Goal: Information Seeking & Learning: Learn about a topic

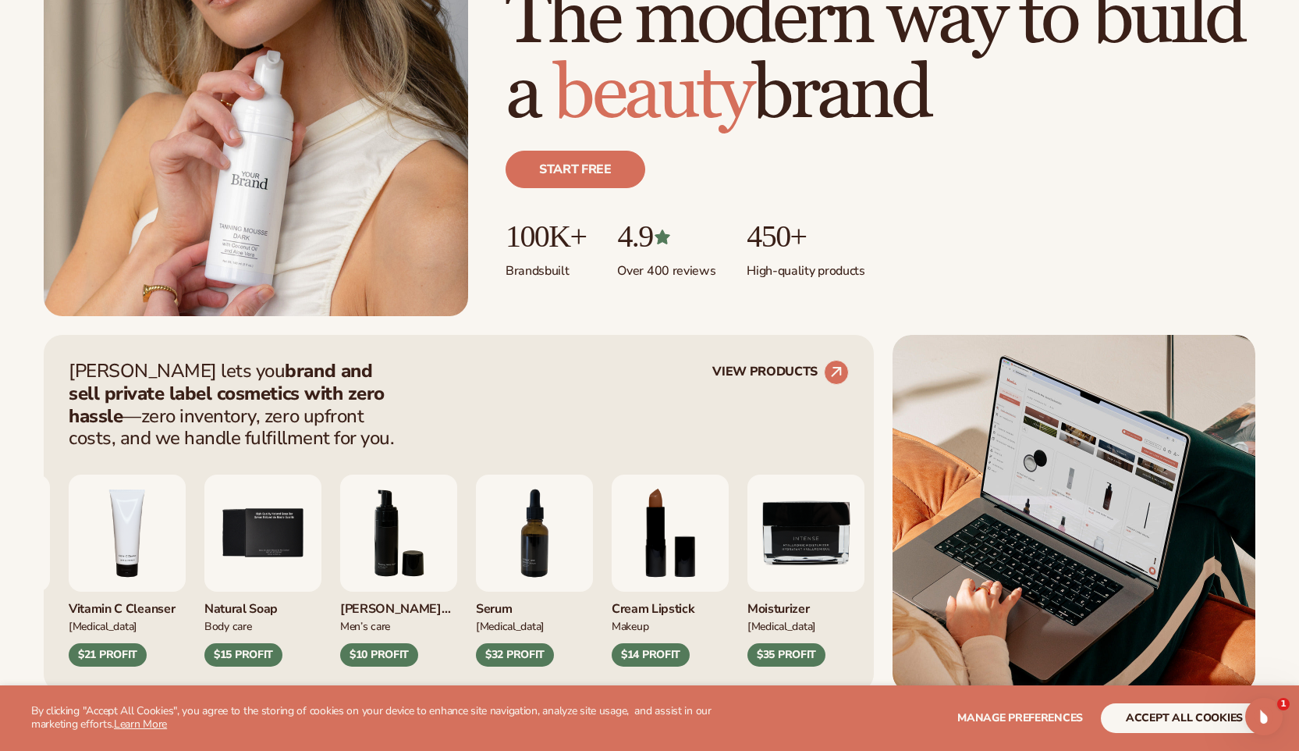
scroll to position [315, 0]
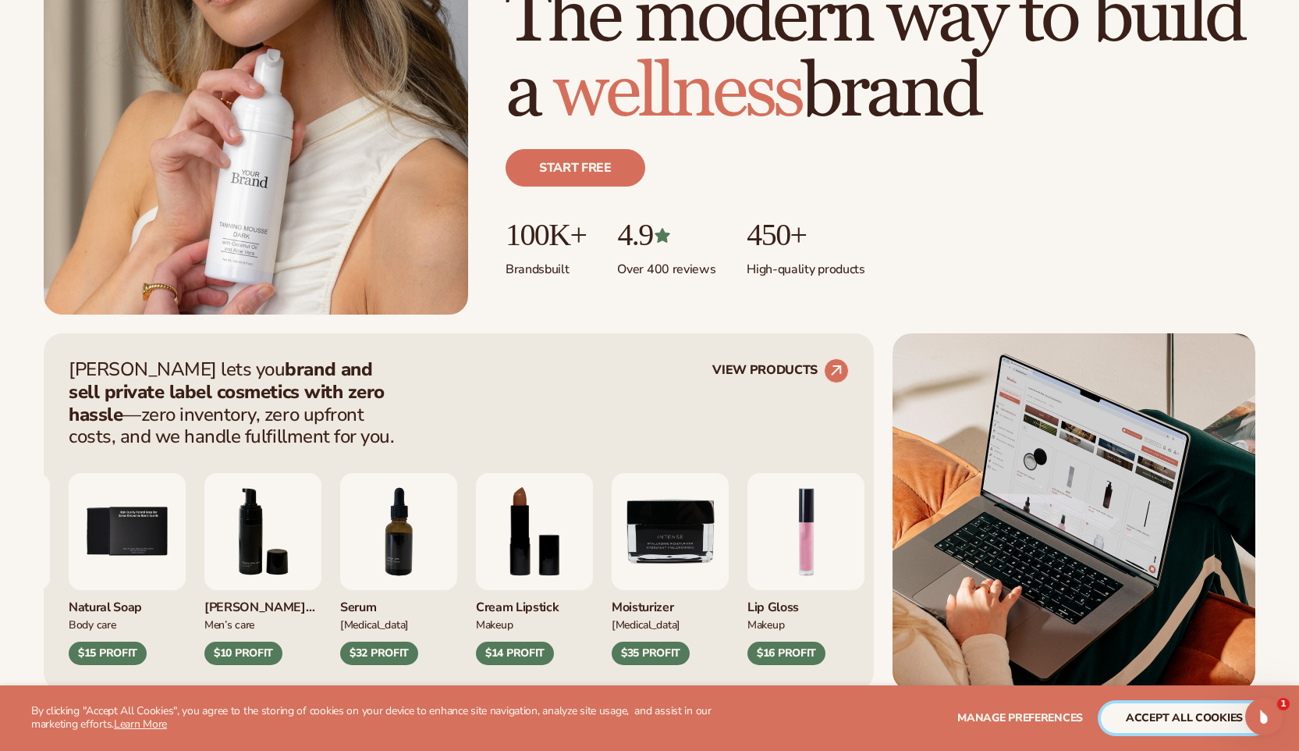
click at [1142, 729] on button "accept all cookies" at bounding box center [1184, 718] width 167 height 30
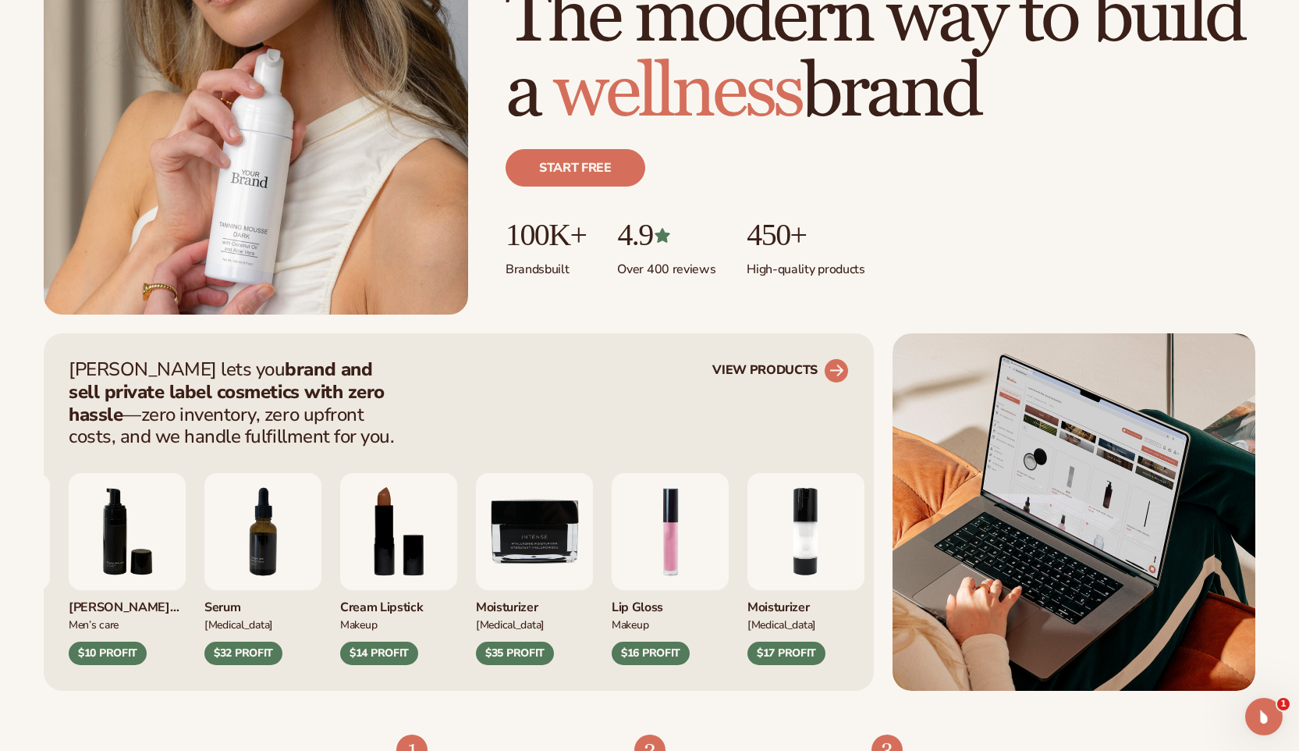
click at [833, 361] on circle at bounding box center [836, 370] width 34 height 34
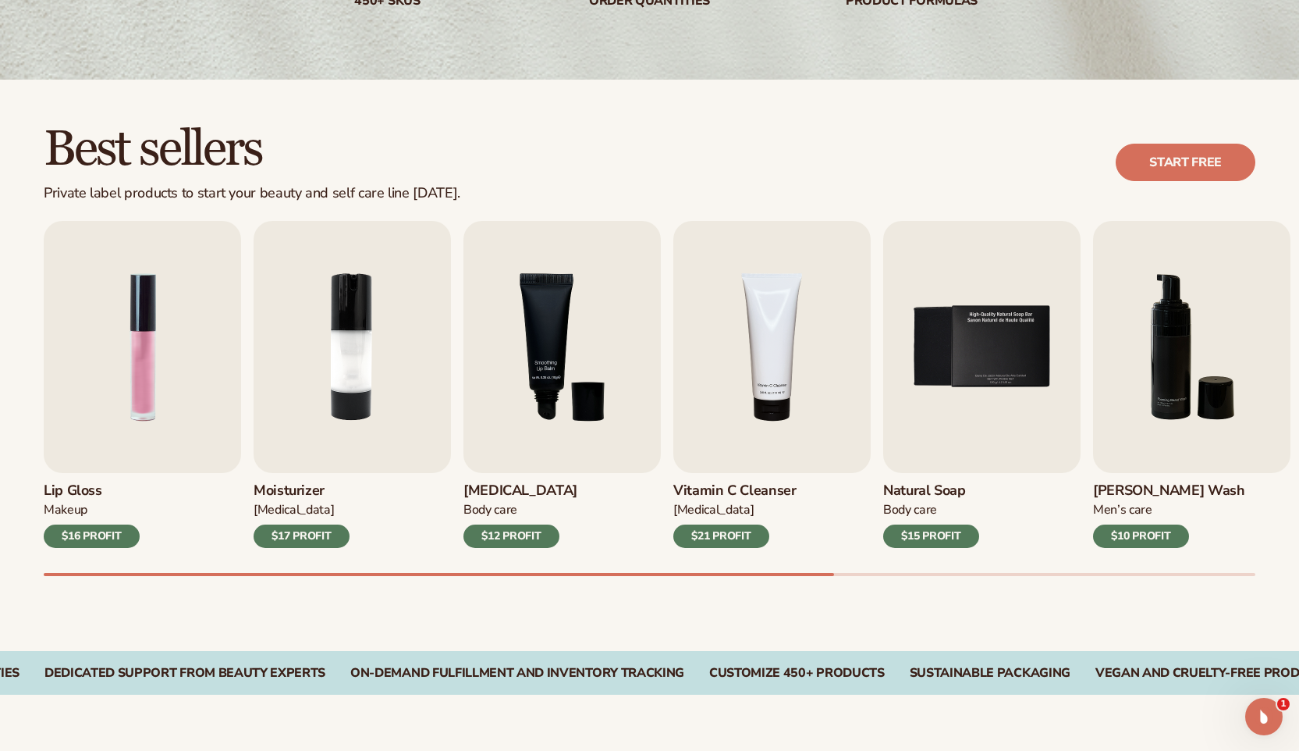
scroll to position [342, 0]
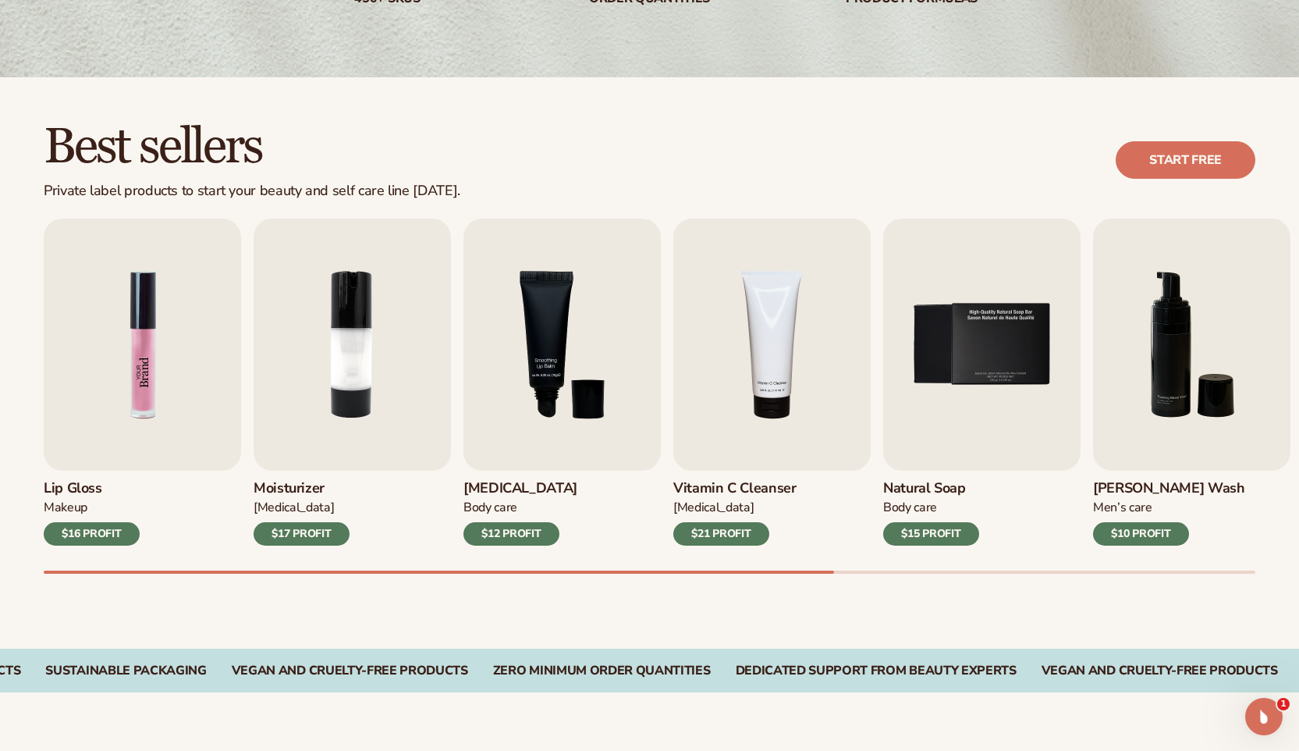
click at [137, 360] on img "1 / 9" at bounding box center [142, 344] width 197 height 252
click at [85, 527] on div "$16 PROFIT" at bounding box center [92, 533] width 96 height 23
click at [142, 312] on img "1 / 9" at bounding box center [142, 344] width 197 height 252
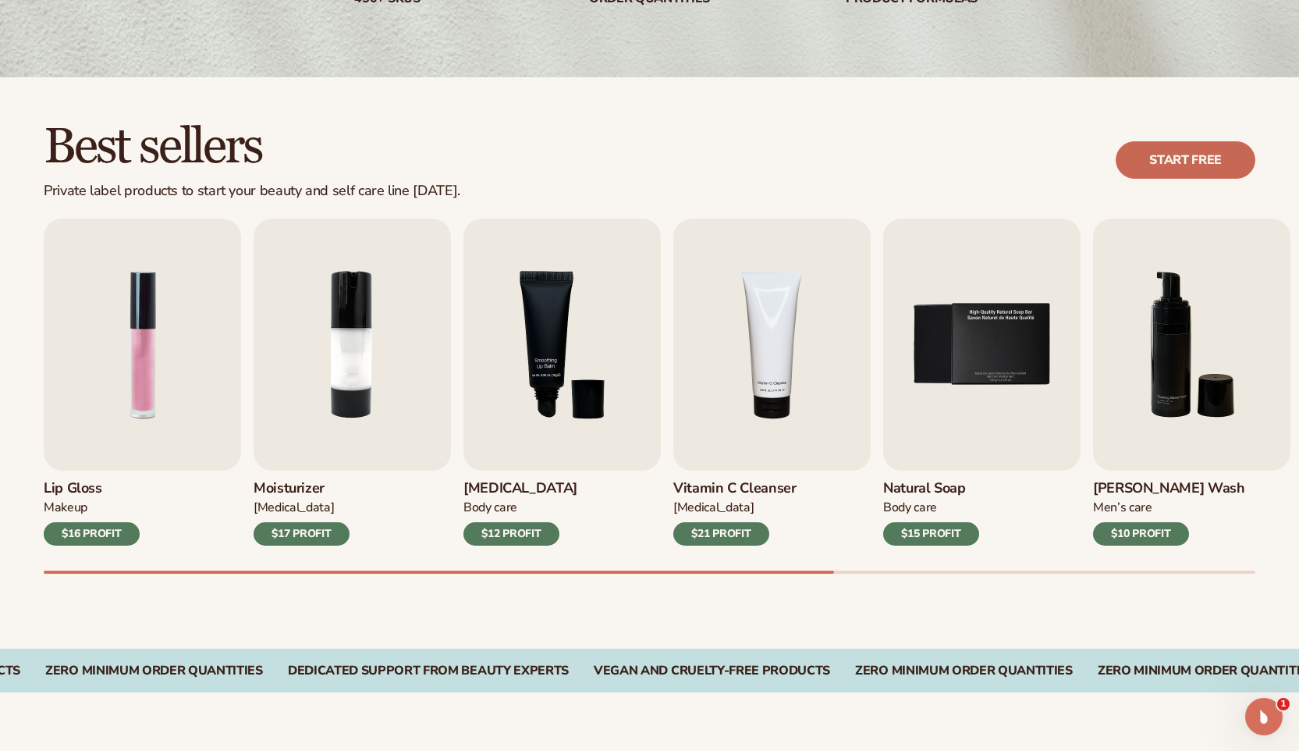
click at [1145, 166] on link "Start free" at bounding box center [1186, 159] width 140 height 37
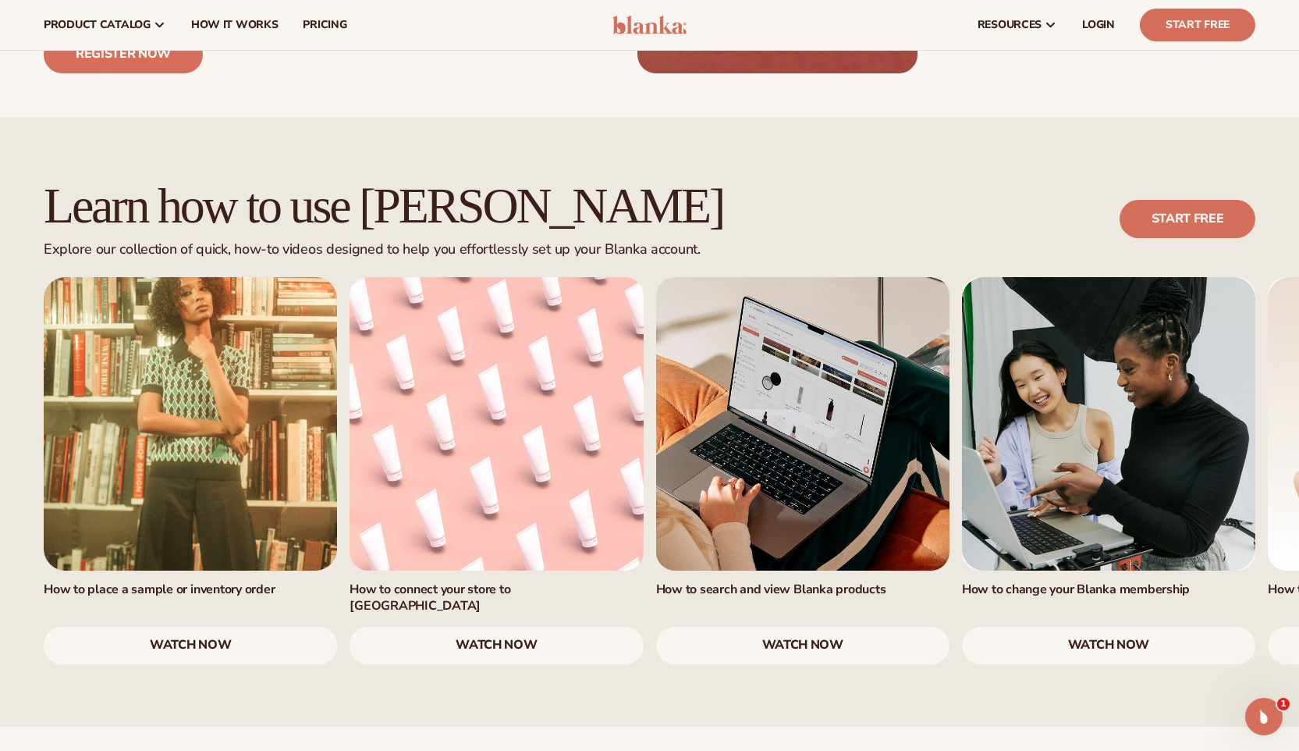
scroll to position [822, 0]
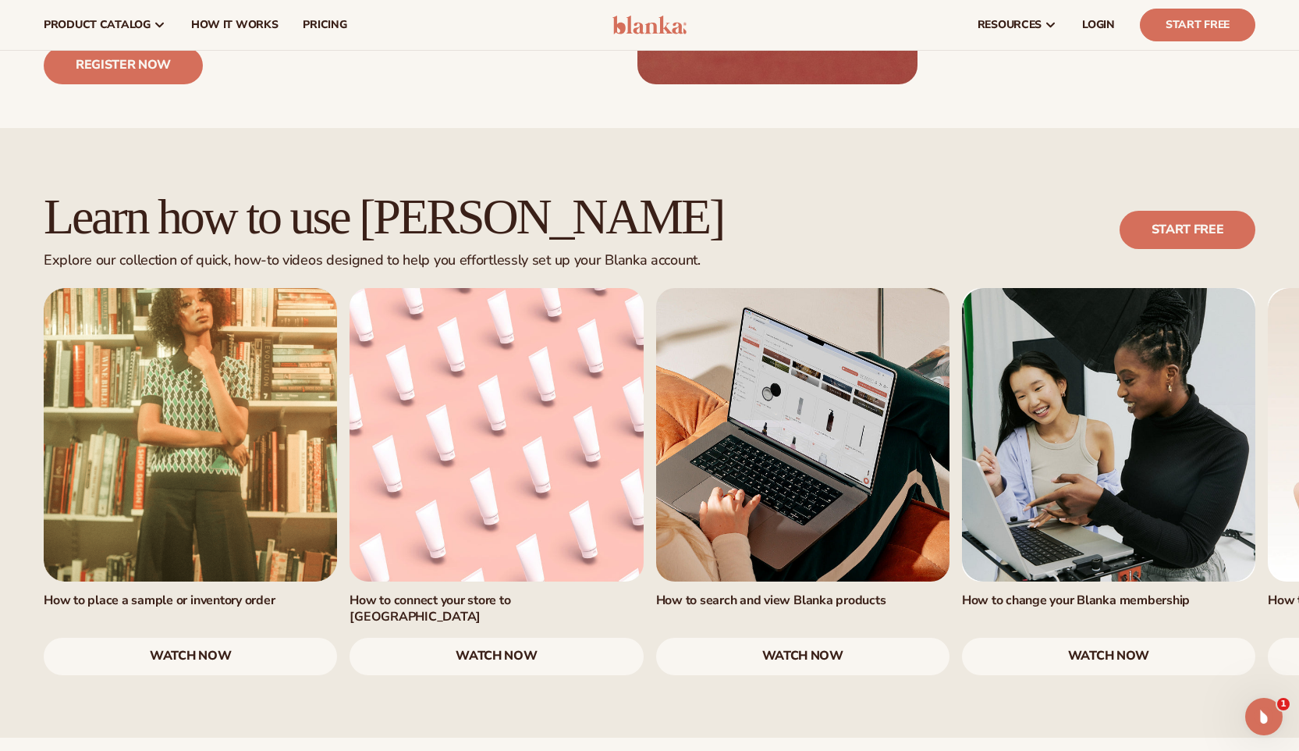
click at [238, 637] on link "watch now" at bounding box center [190, 655] width 293 height 37
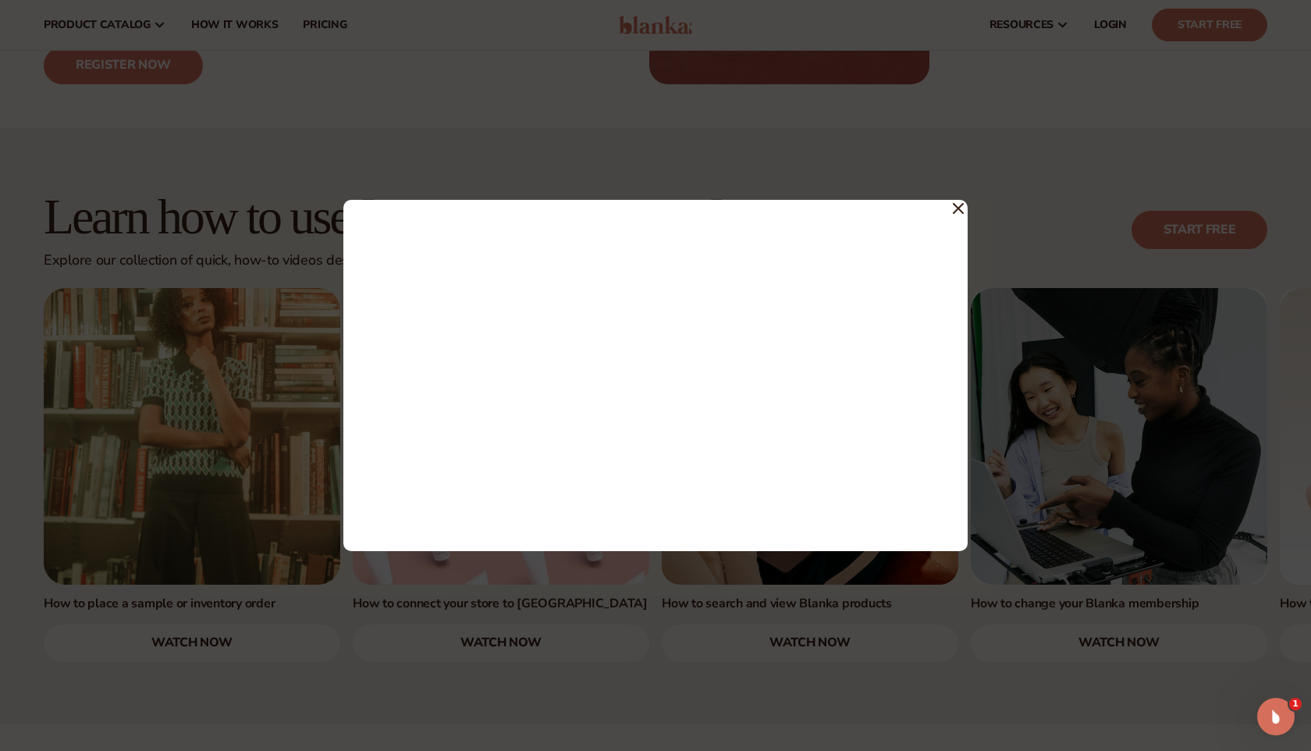
click at [957, 207] on icon at bounding box center [958, 208] width 9 height 9
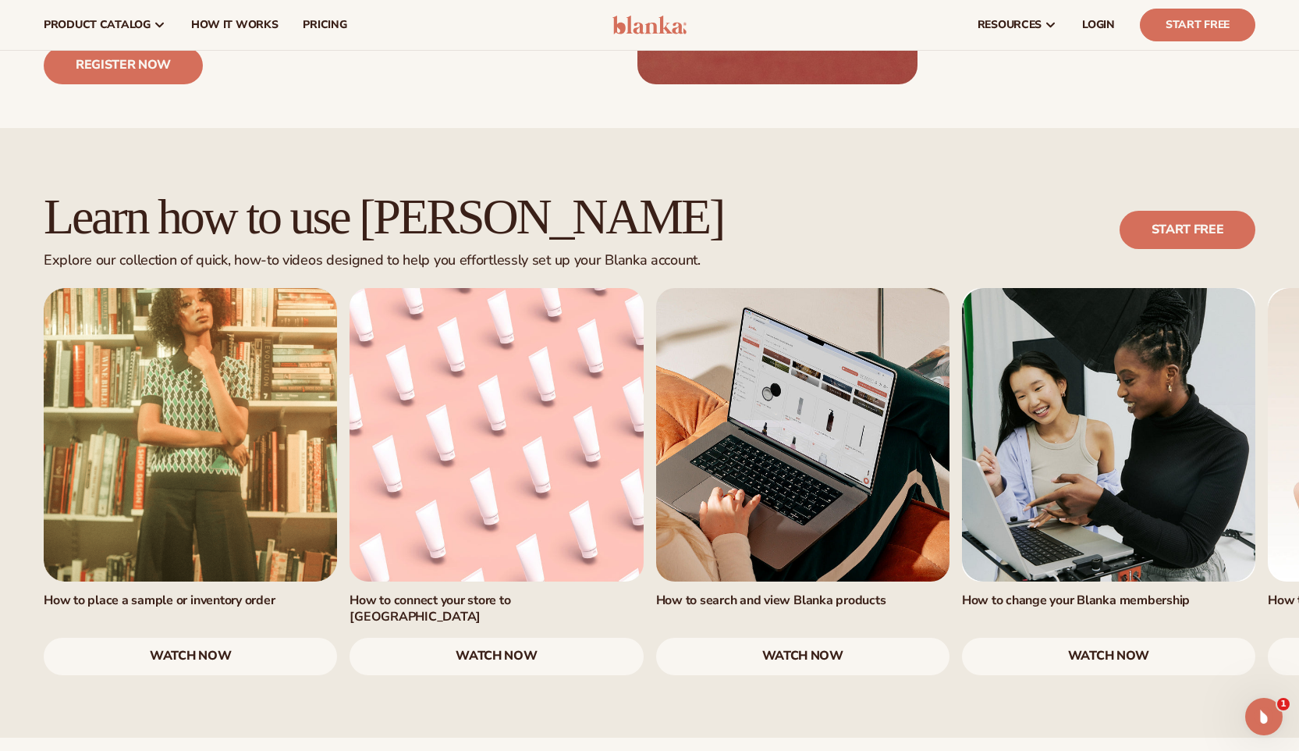
click at [450, 637] on link "watch now" at bounding box center [496, 655] width 293 height 37
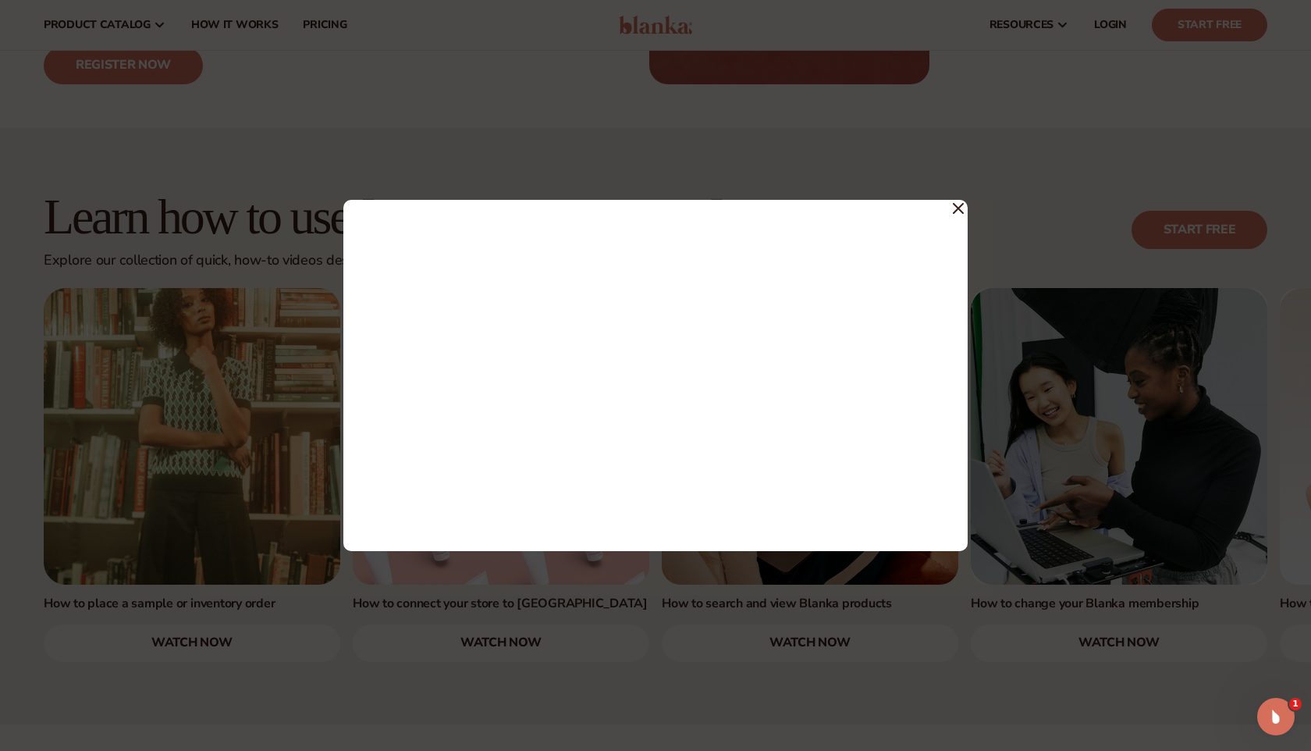
click at [708, 628] on div at bounding box center [655, 375] width 1311 height 751
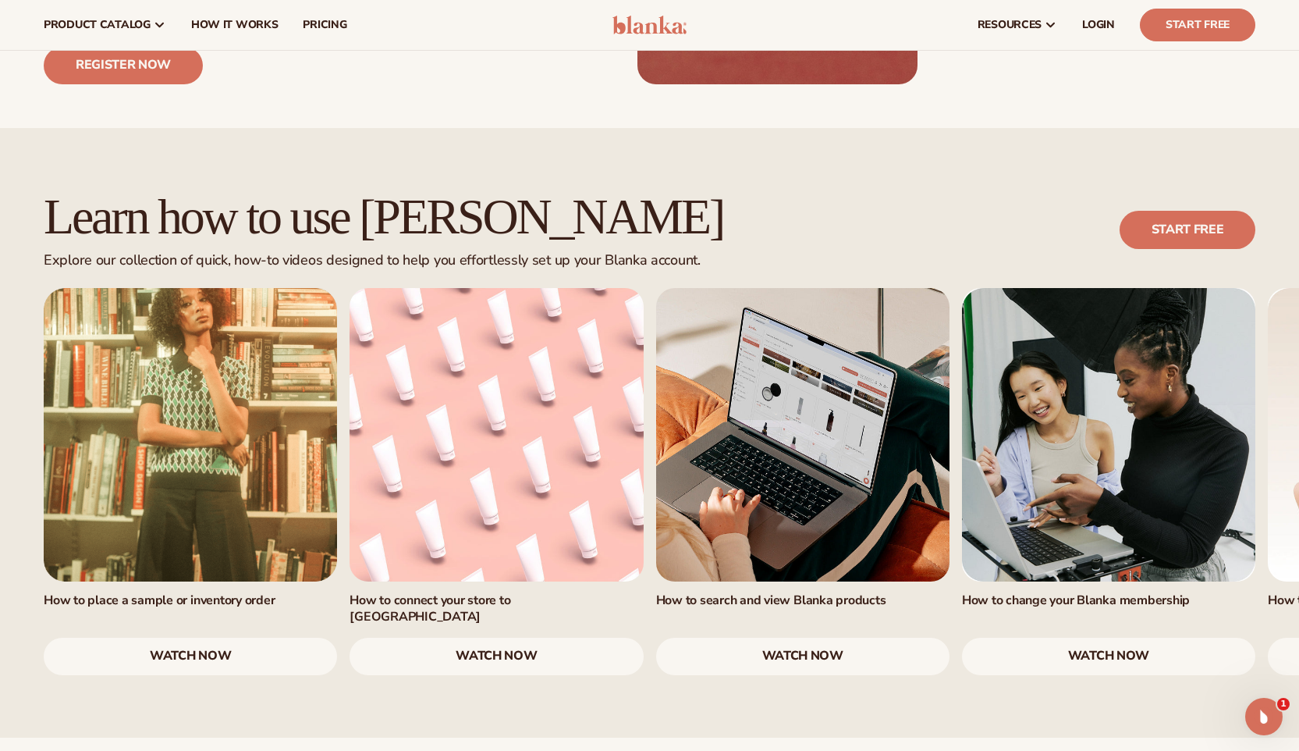
click at [776, 445] on link "3 / 7" at bounding box center [802, 434] width 293 height 293
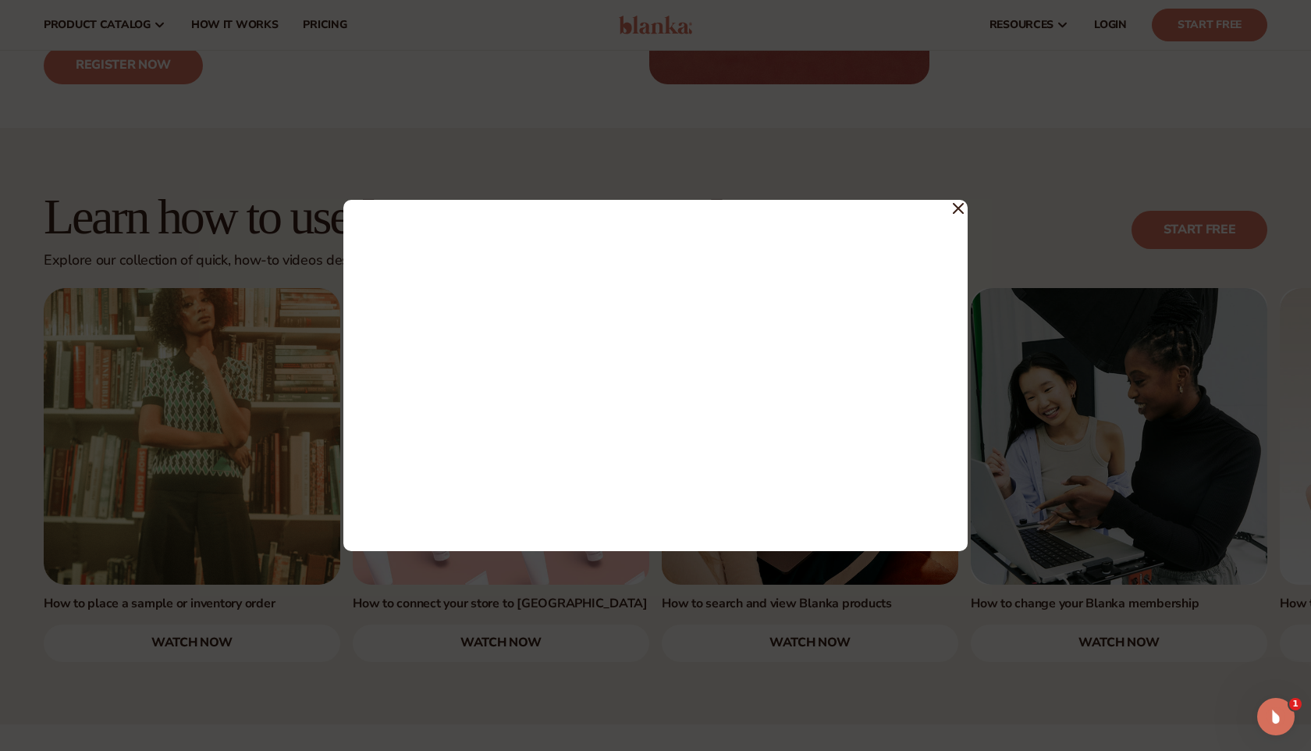
click at [1056, 545] on div at bounding box center [655, 375] width 1311 height 751
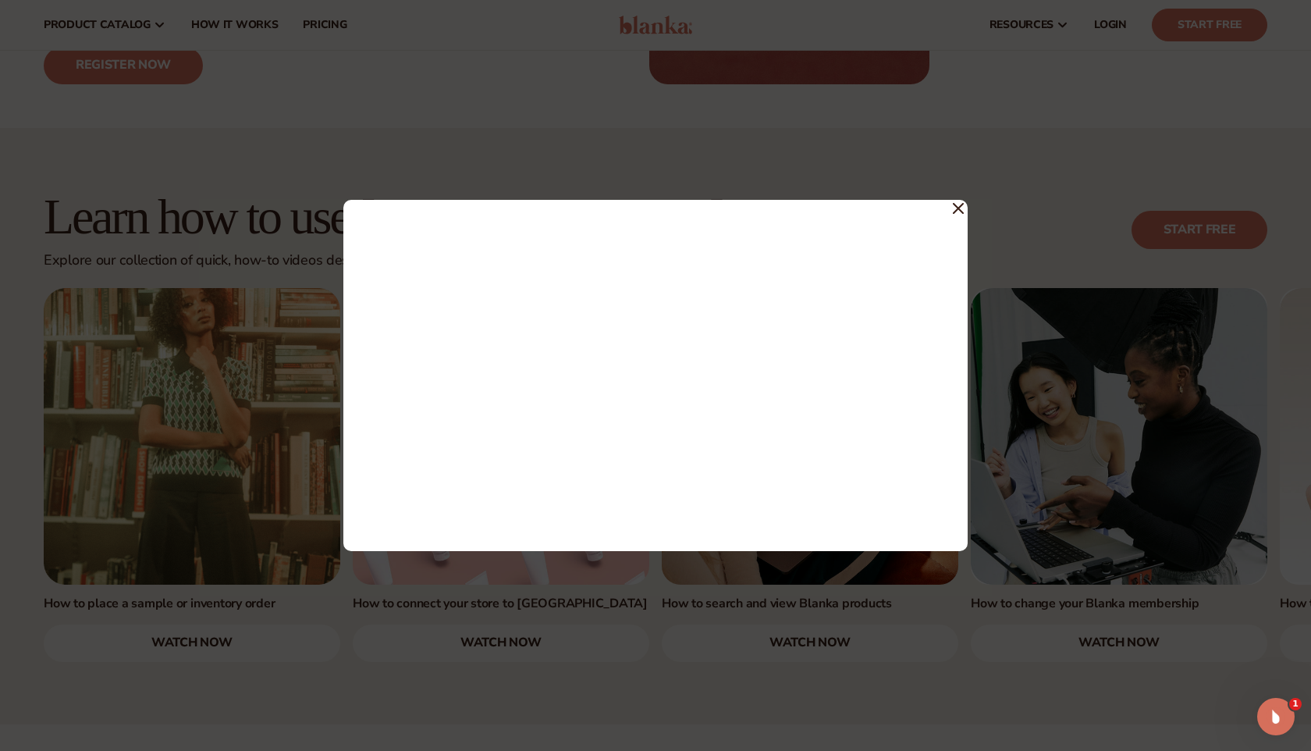
click at [956, 210] on icon at bounding box center [958, 208] width 9 height 9
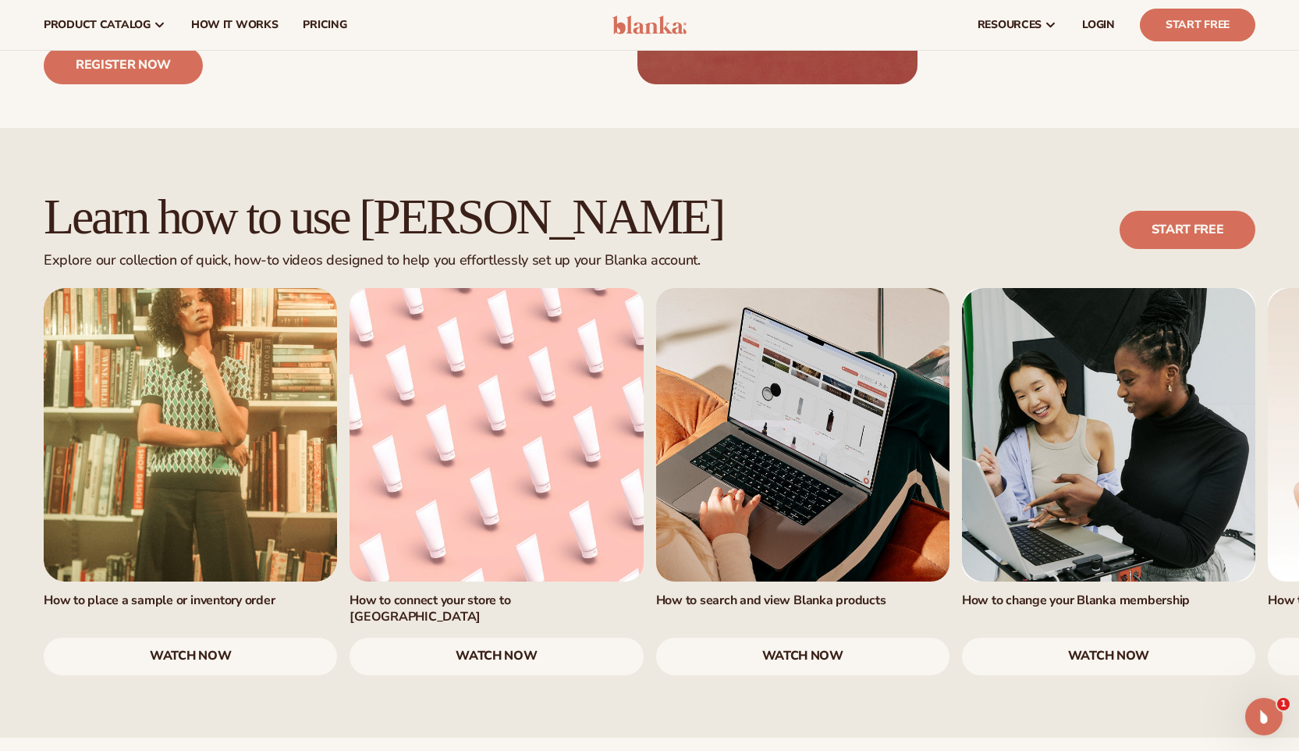
click at [1025, 395] on link "4 / 7" at bounding box center [1108, 434] width 293 height 293
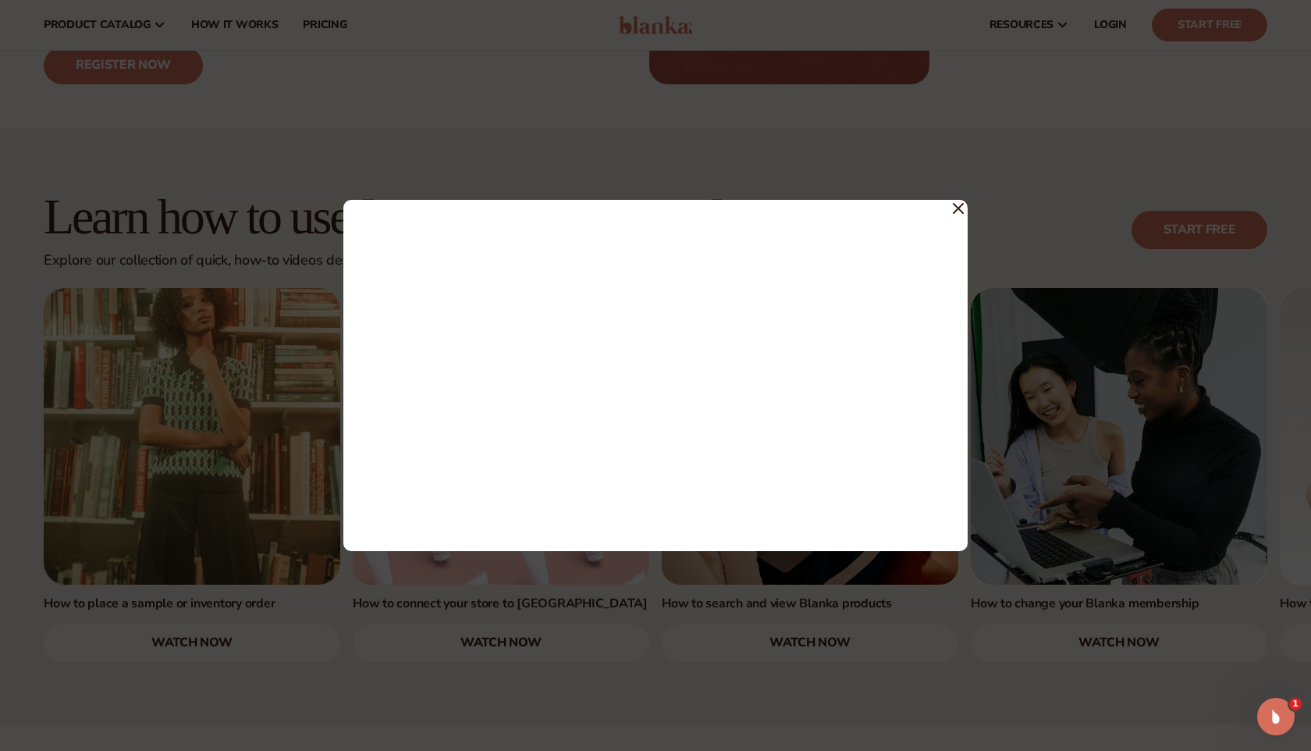
click at [958, 202] on span at bounding box center [958, 208] width 11 height 28
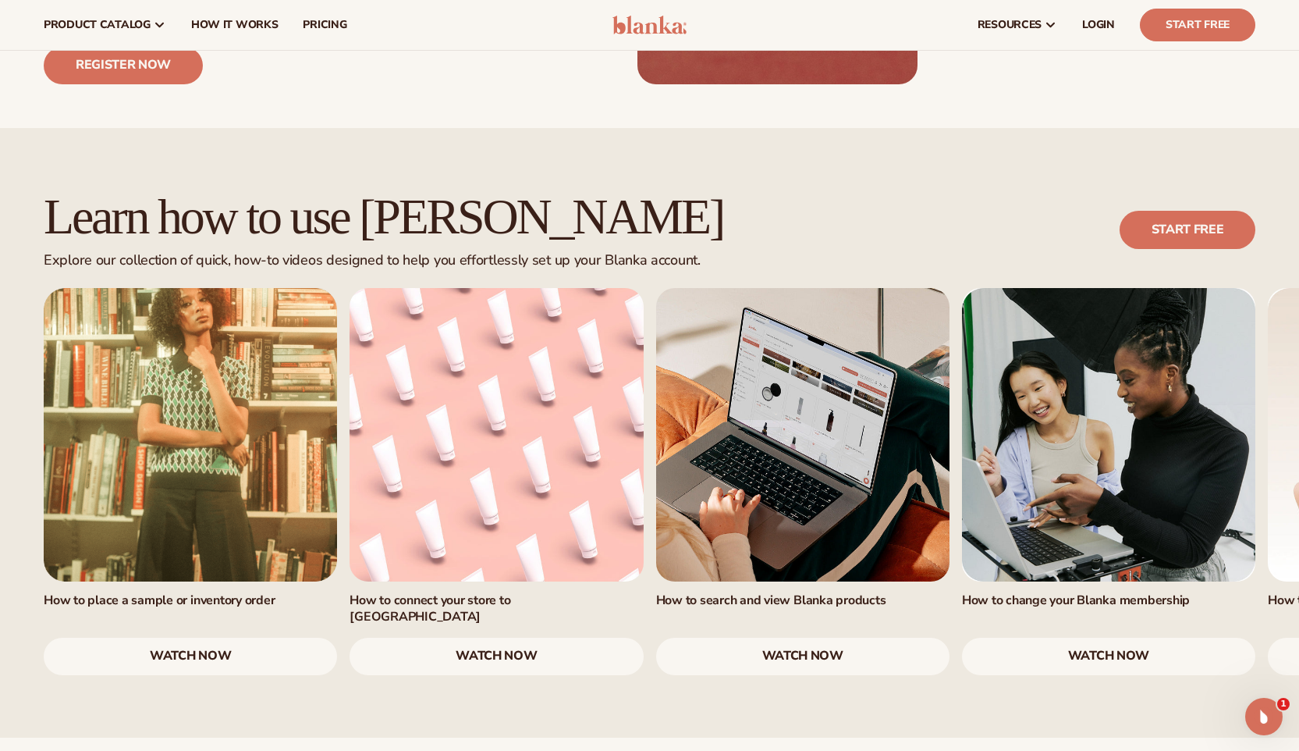
click at [1286, 608] on div "Learn how to use Blanka Explore our collection of quick, how-to videos designed…" at bounding box center [649, 432] width 1299 height 609
click at [1298, 608] on div "Learn how to use Blanka Explore our collection of quick, how-to videos designed…" at bounding box center [649, 432] width 1299 height 609
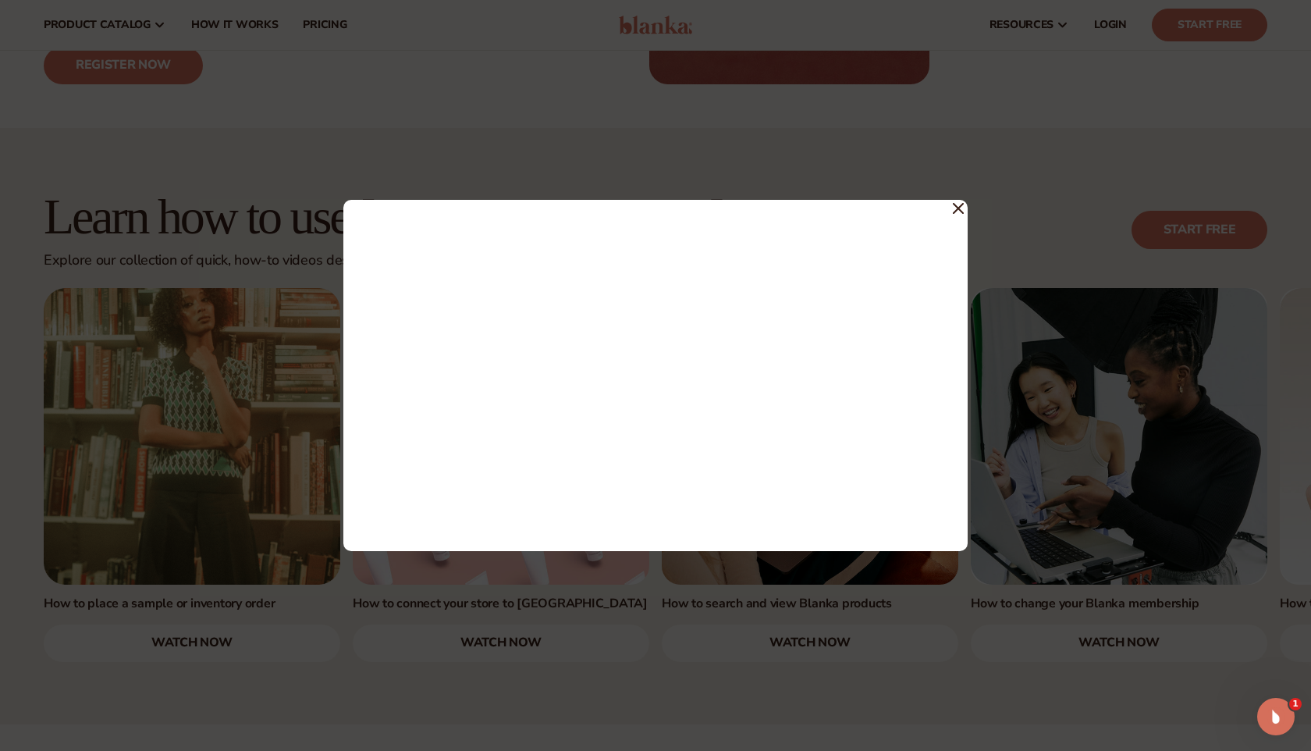
click at [956, 204] on icon at bounding box center [958, 208] width 11 height 11
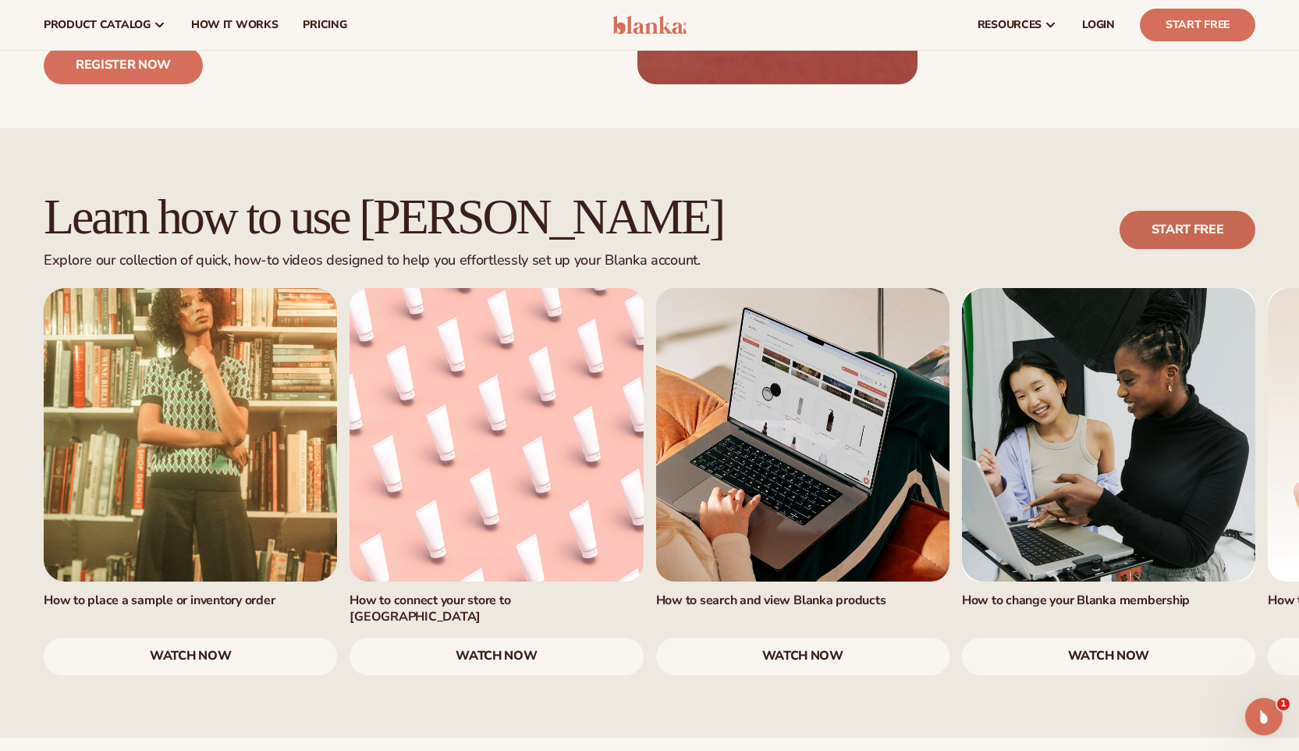
click at [1174, 211] on link "Start free" at bounding box center [1188, 229] width 136 height 37
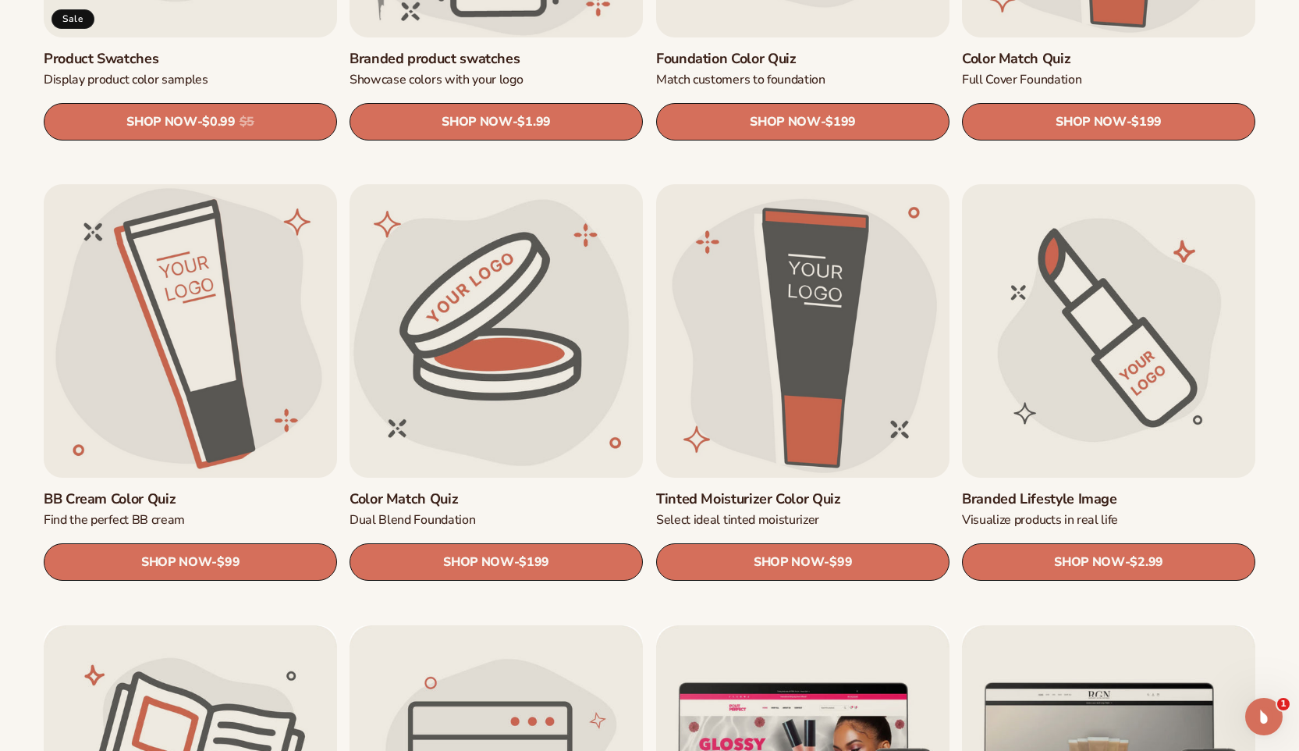
scroll to position [1248, 0]
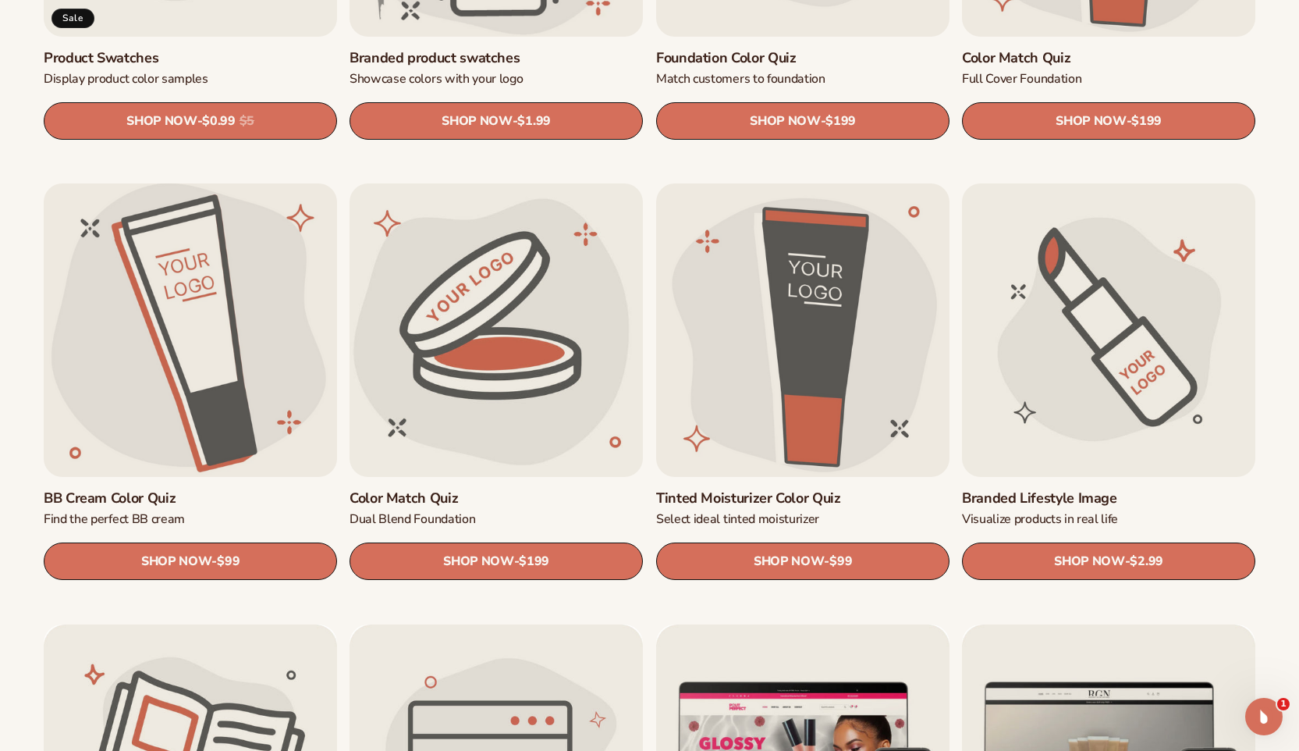
click at [283, 489] on link "BB Cream Color Quiz" at bounding box center [190, 498] width 293 height 18
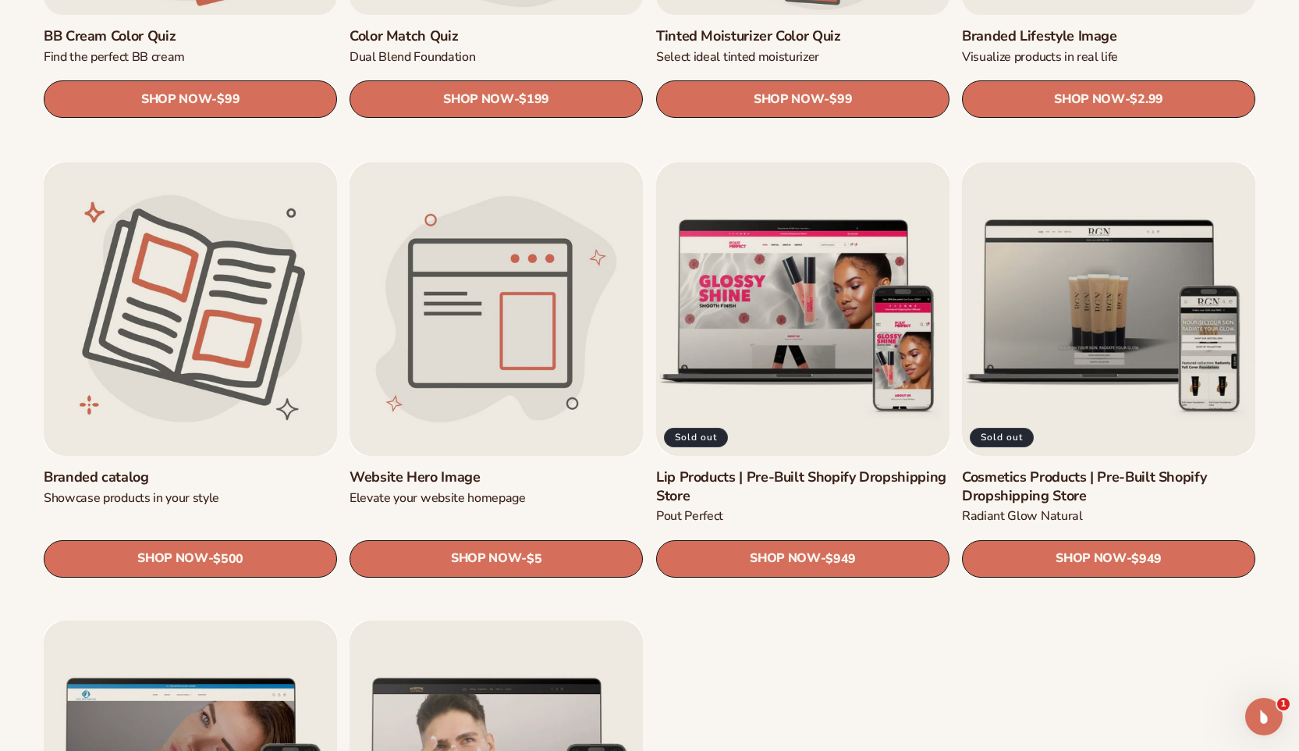
scroll to position [1715, 0]
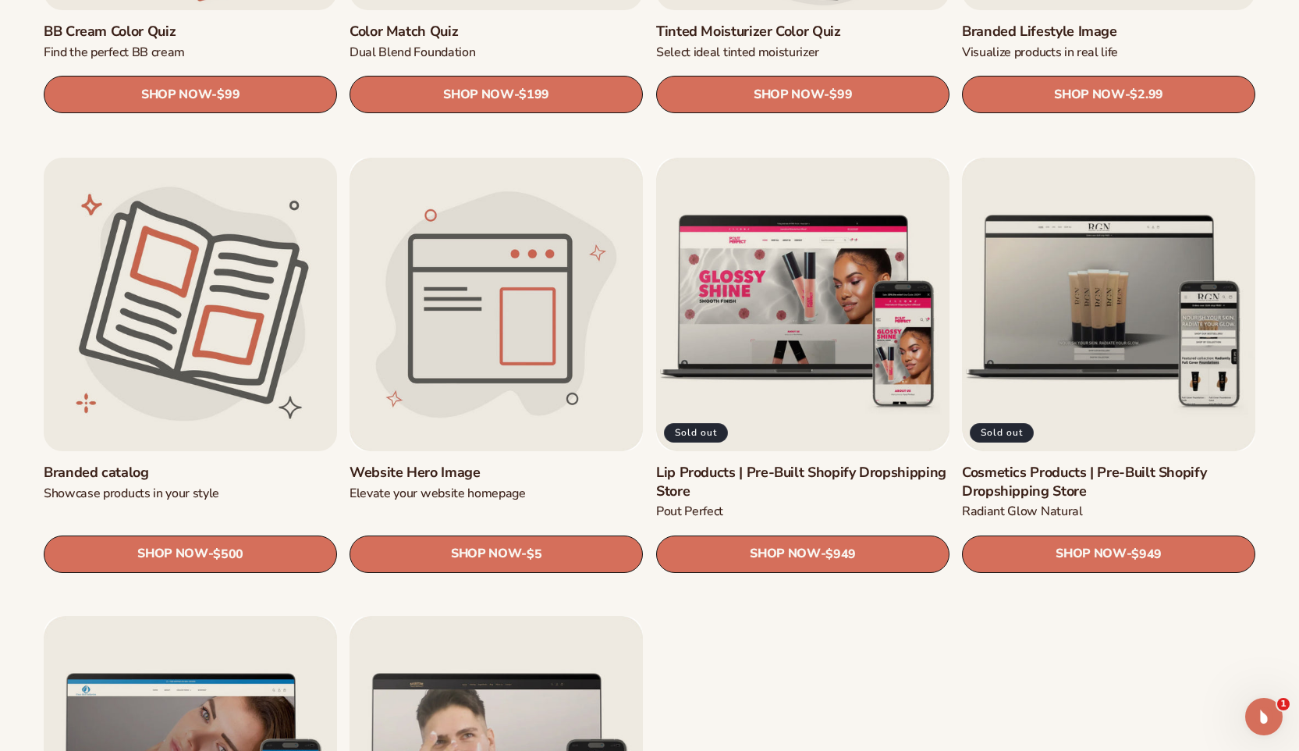
click at [261, 463] on link "Branded catalog" at bounding box center [190, 472] width 293 height 18
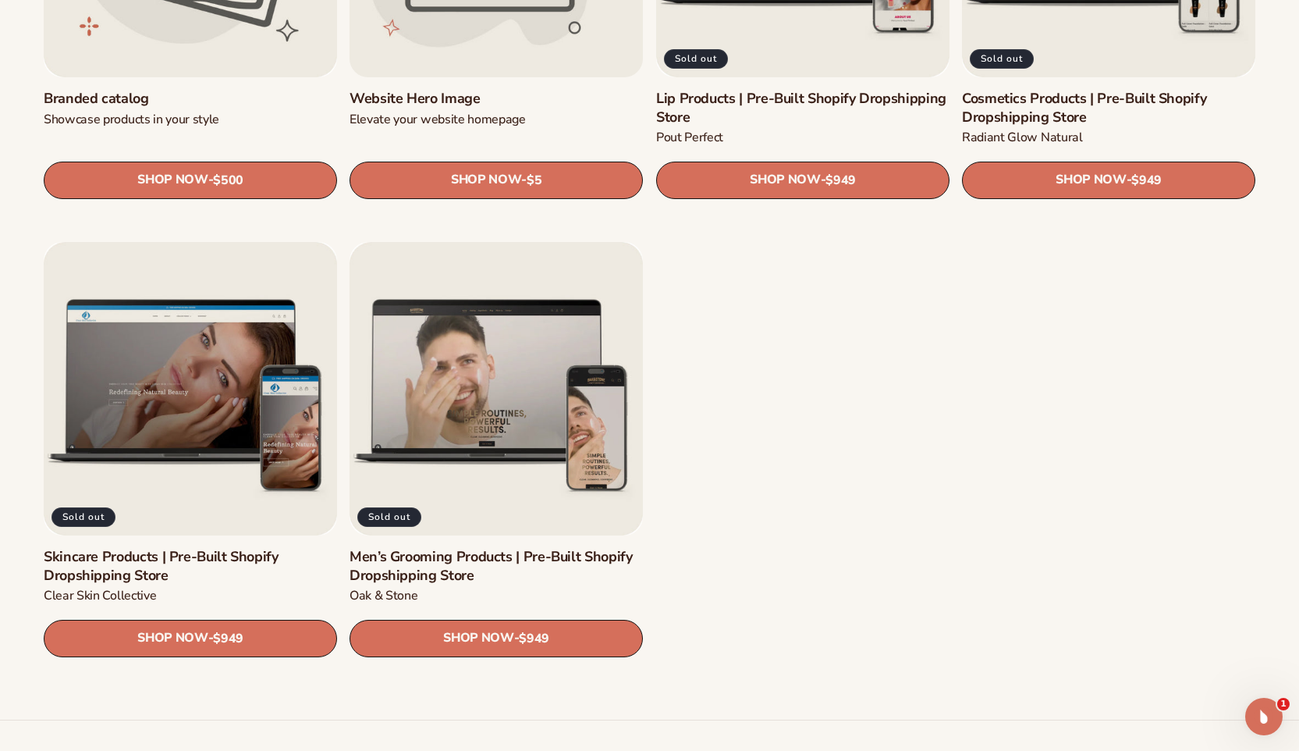
scroll to position [2091, 0]
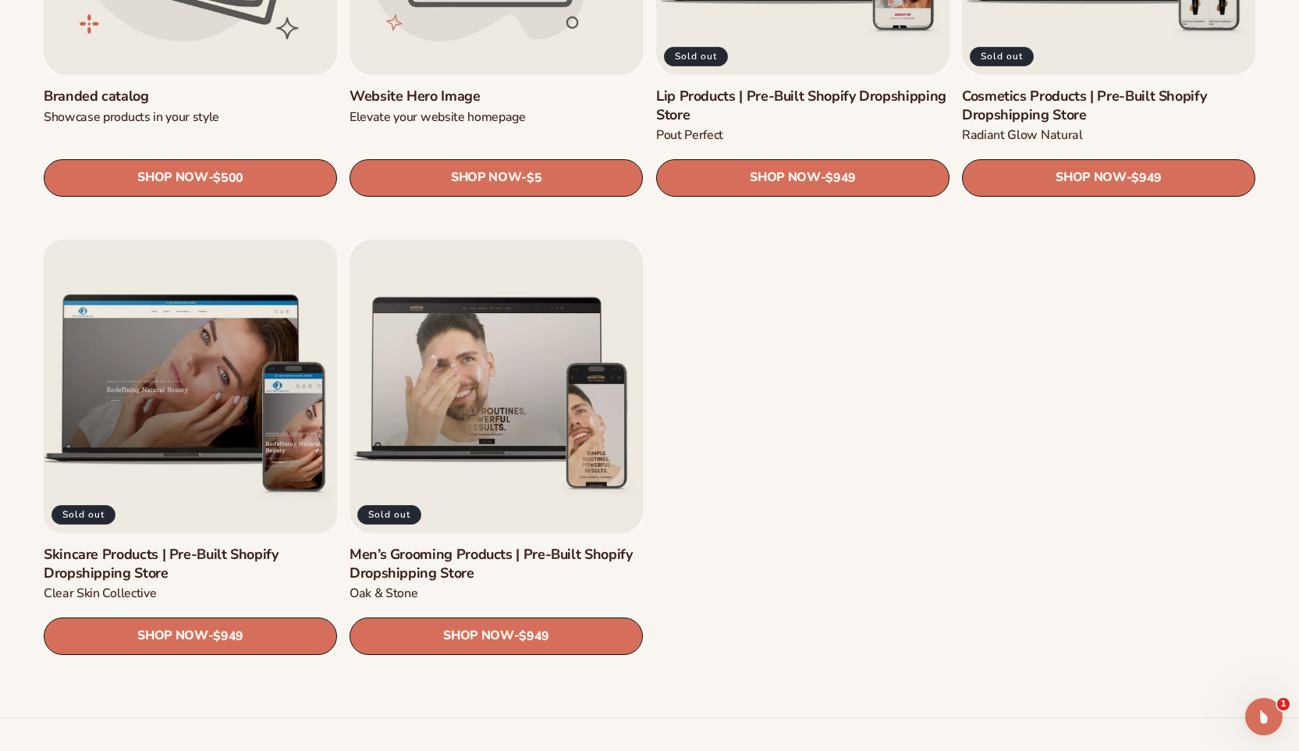
click at [211, 546] on link "Skincare Products | Pre-Built Shopify Dropshipping Store" at bounding box center [190, 564] width 293 height 37
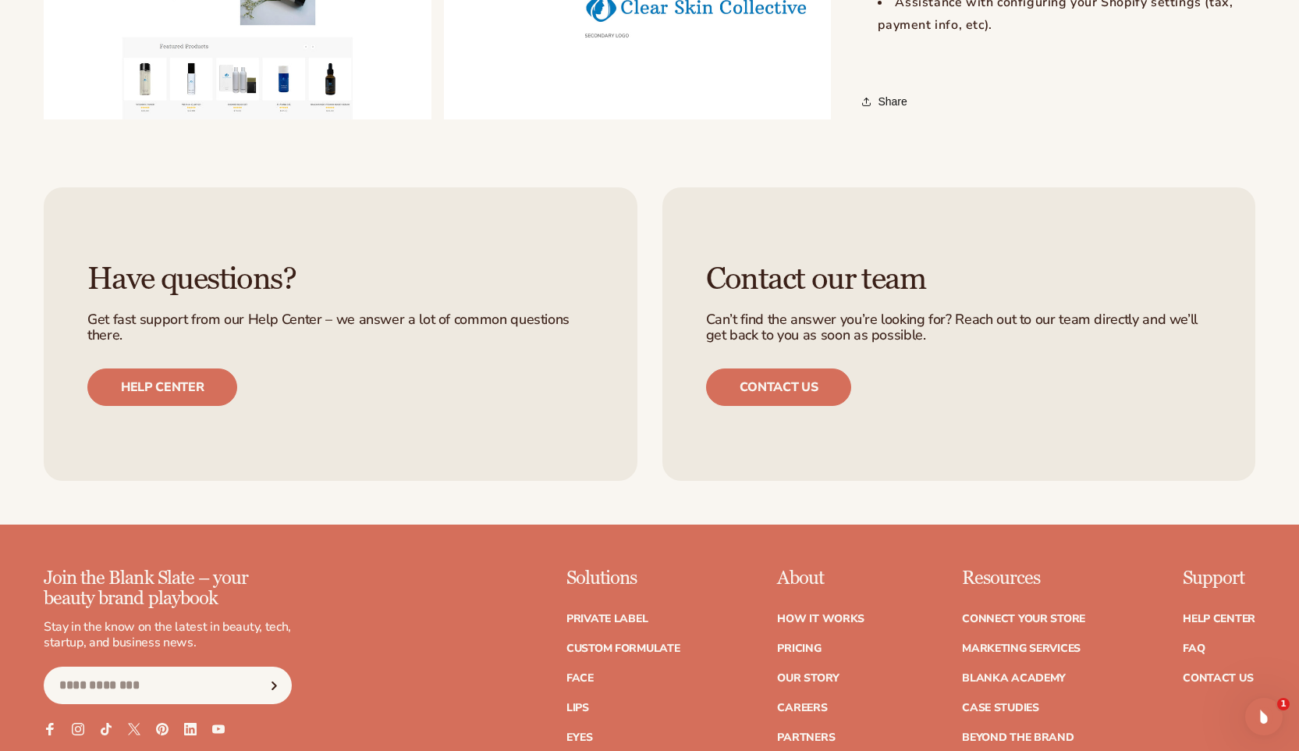
scroll to position [1866, 0]
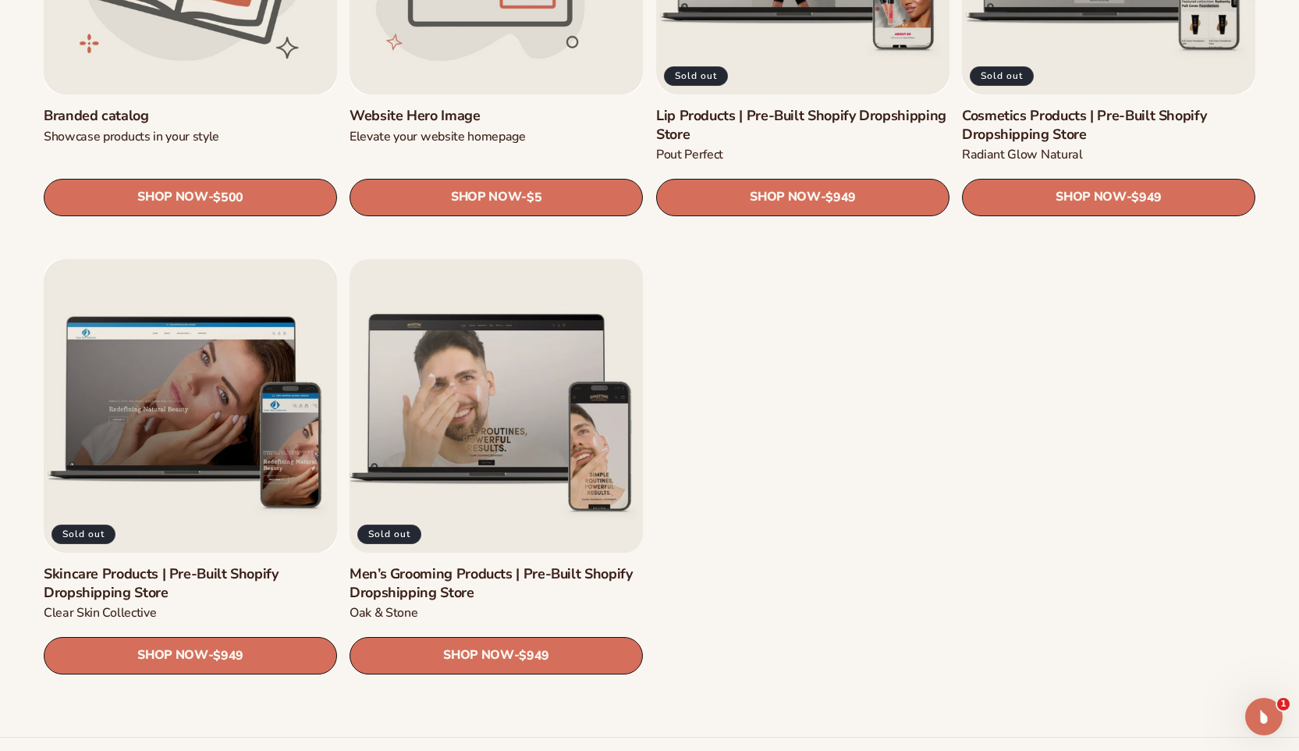
scroll to position [2076, 0]
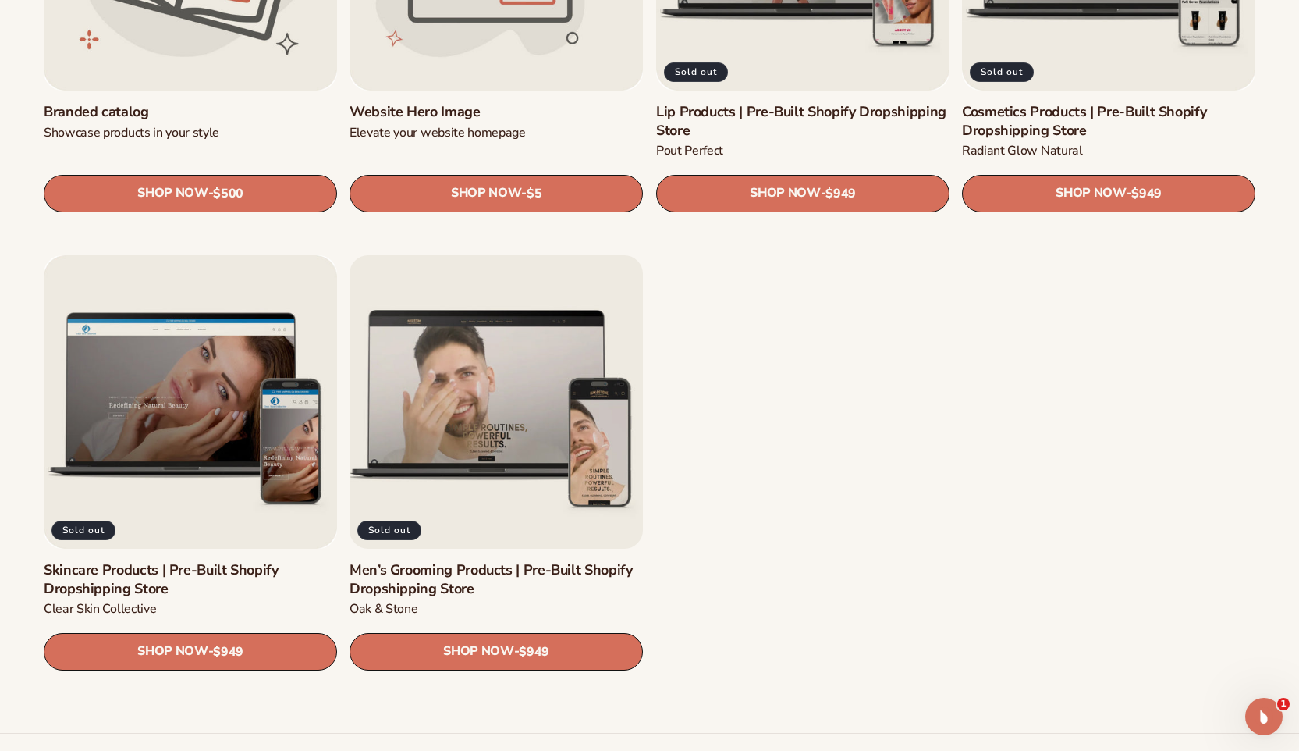
click at [472, 562] on link "Men’s Grooming Products | Pre-Built Shopify Dropshipping Store" at bounding box center [496, 580] width 293 height 37
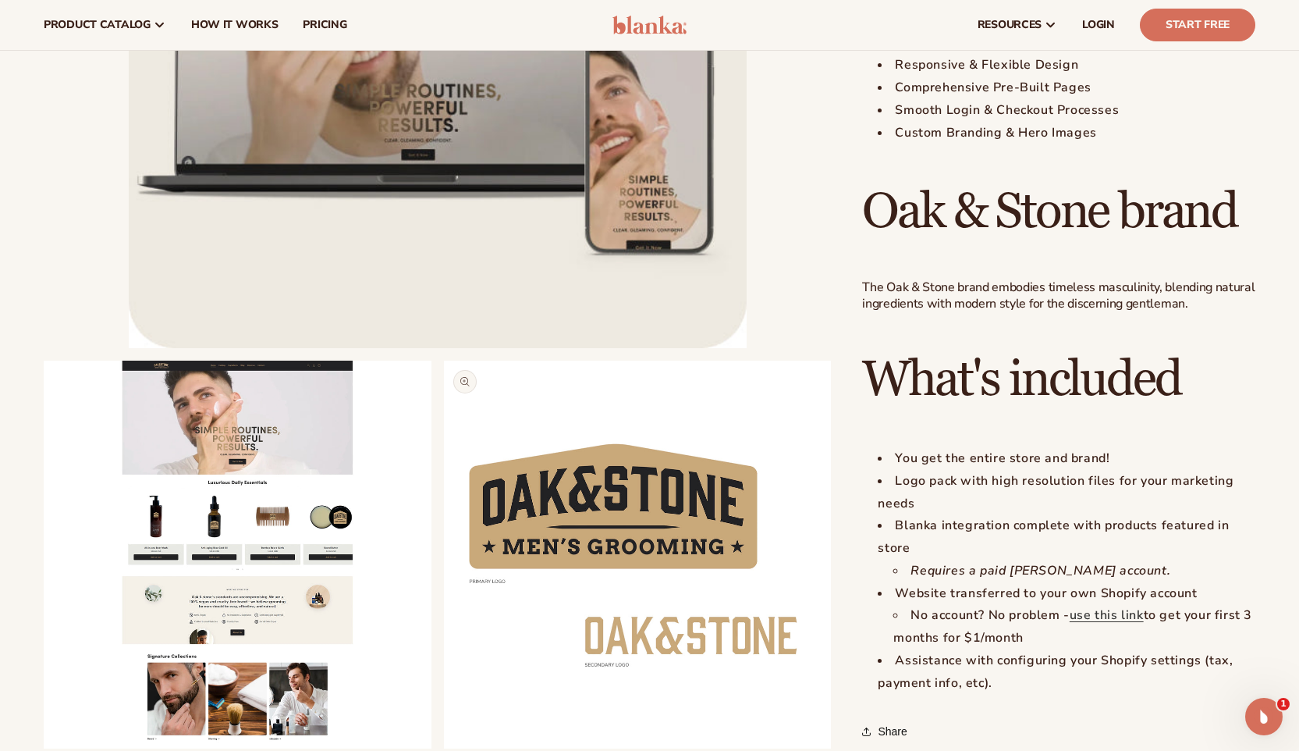
scroll to position [1168, 0]
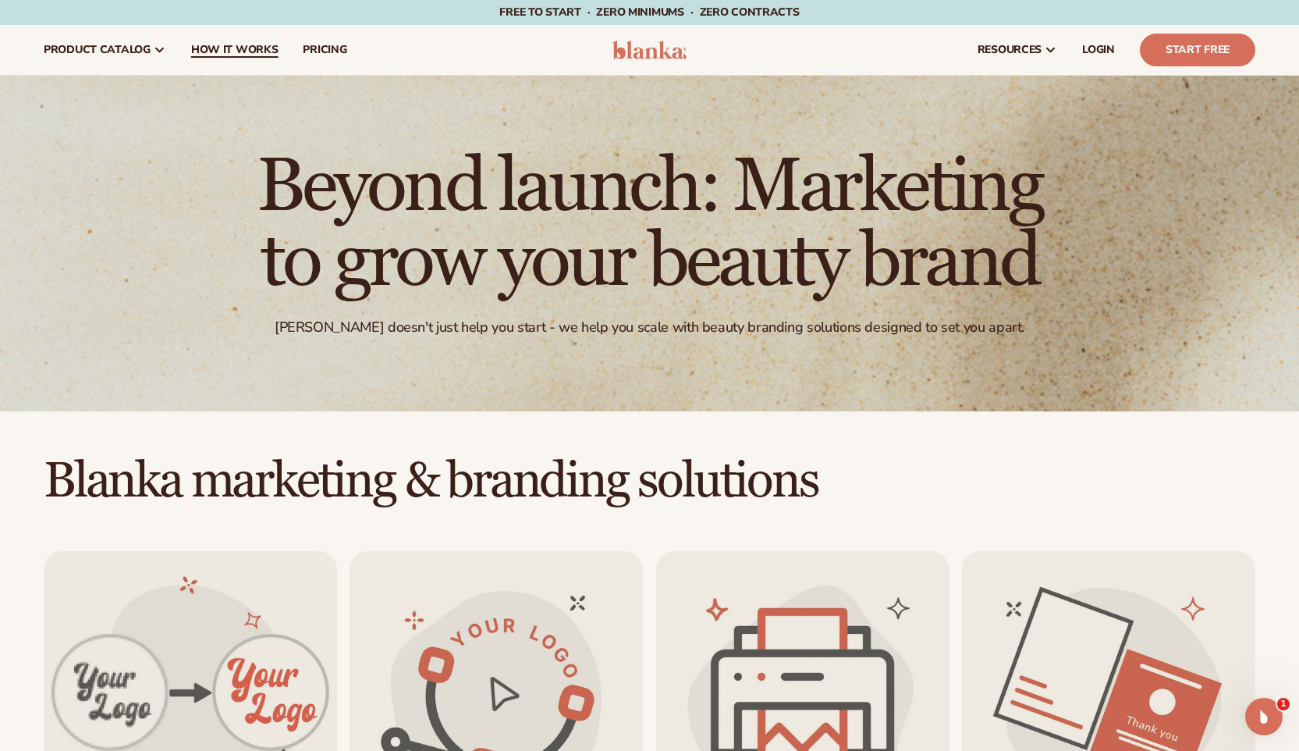
click at [222, 59] on link "How It Works" at bounding box center [235, 50] width 112 height 50
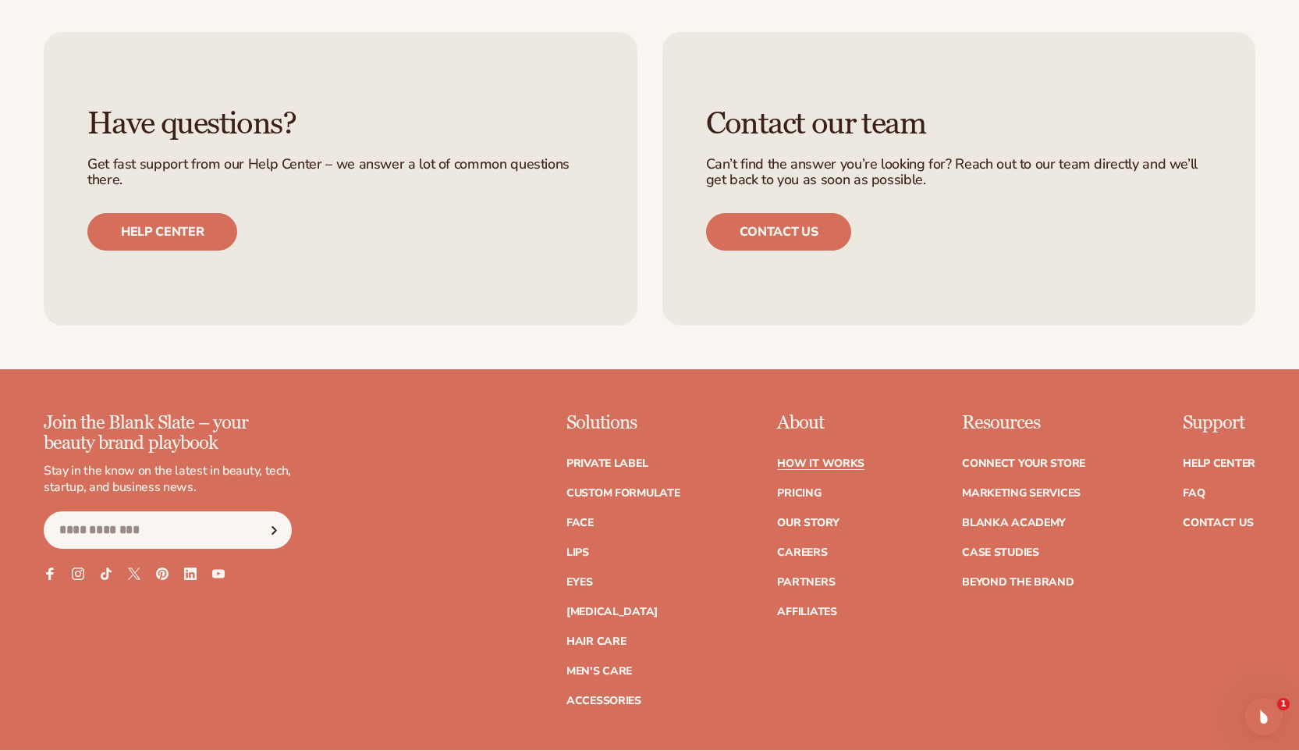
scroll to position [3222, 0]
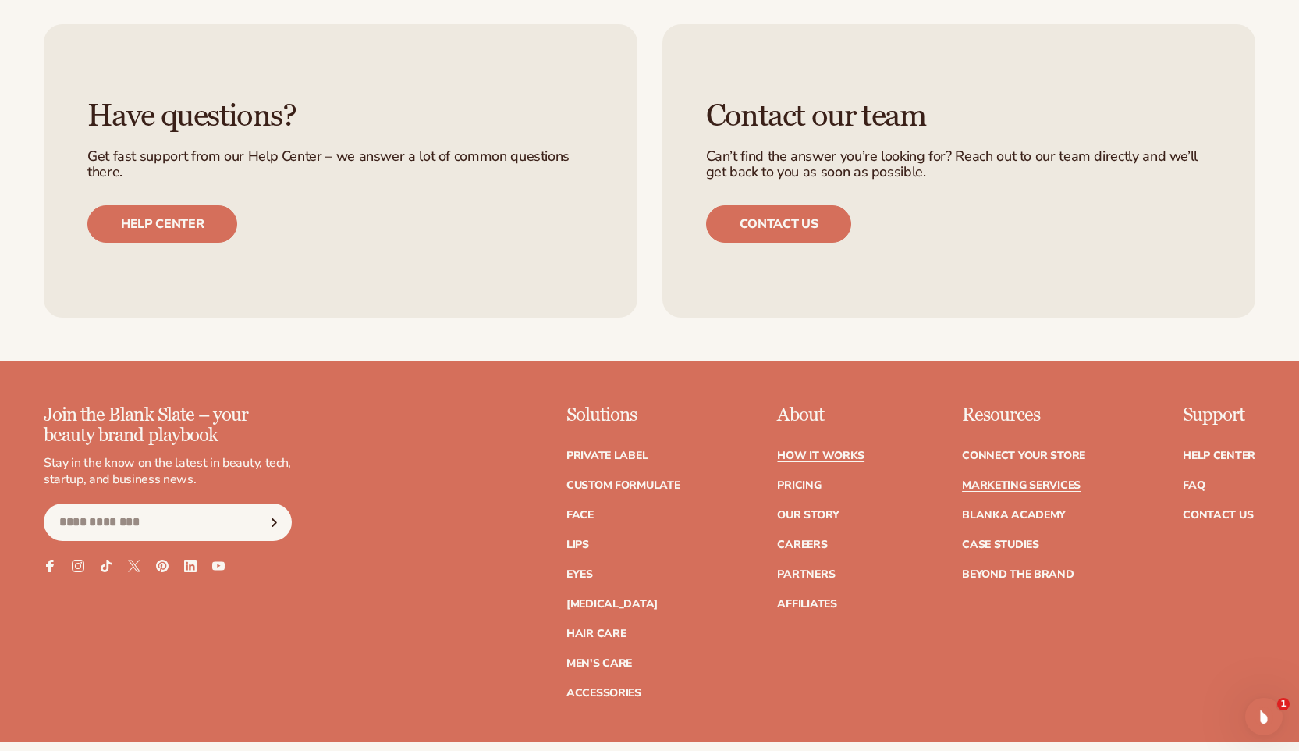
click at [1021, 489] on link "Marketing services" at bounding box center [1021, 485] width 119 height 11
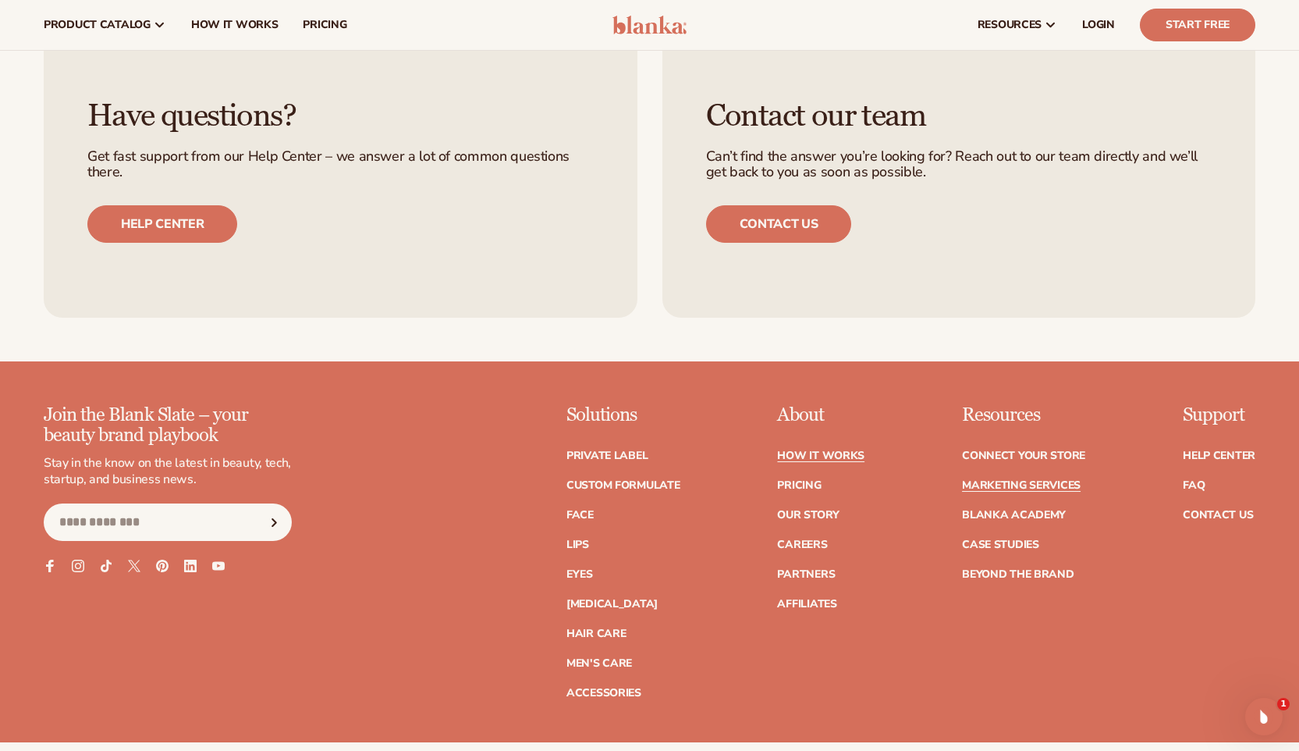
click at [996, 487] on link "Marketing services" at bounding box center [1021, 485] width 119 height 11
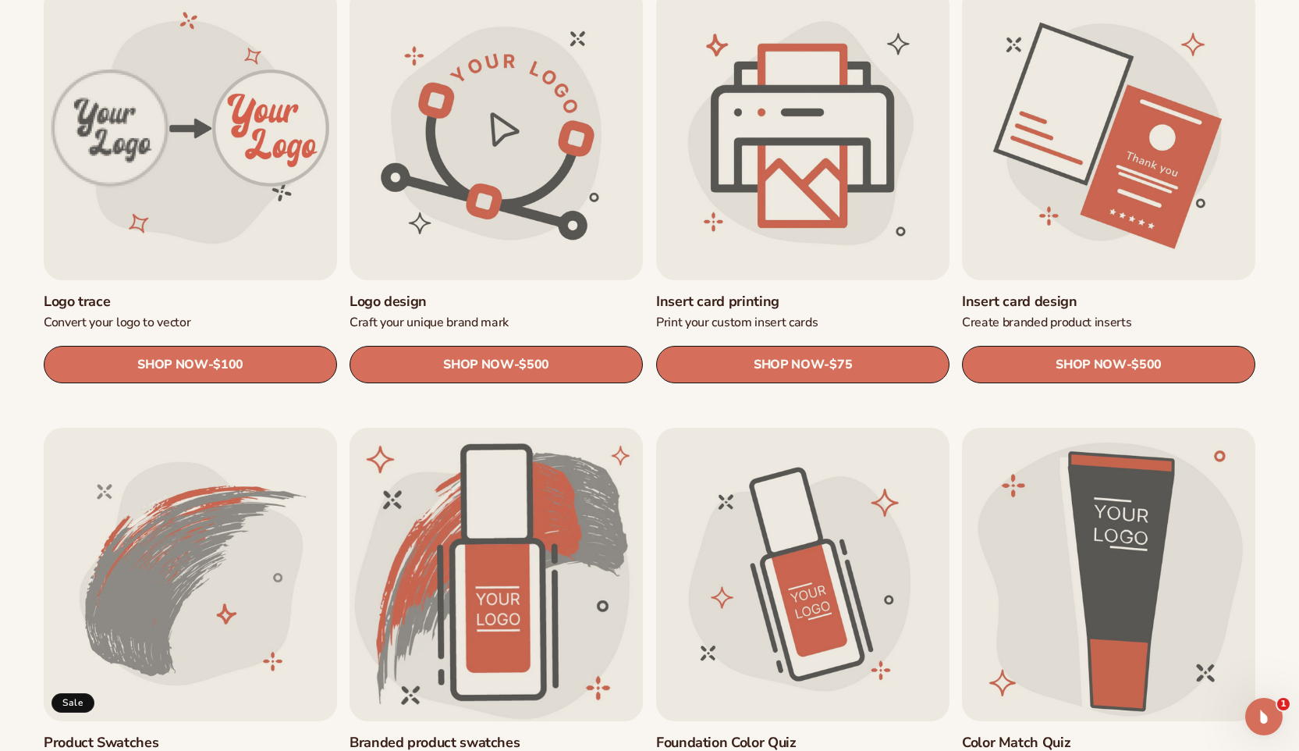
scroll to position [566, 0]
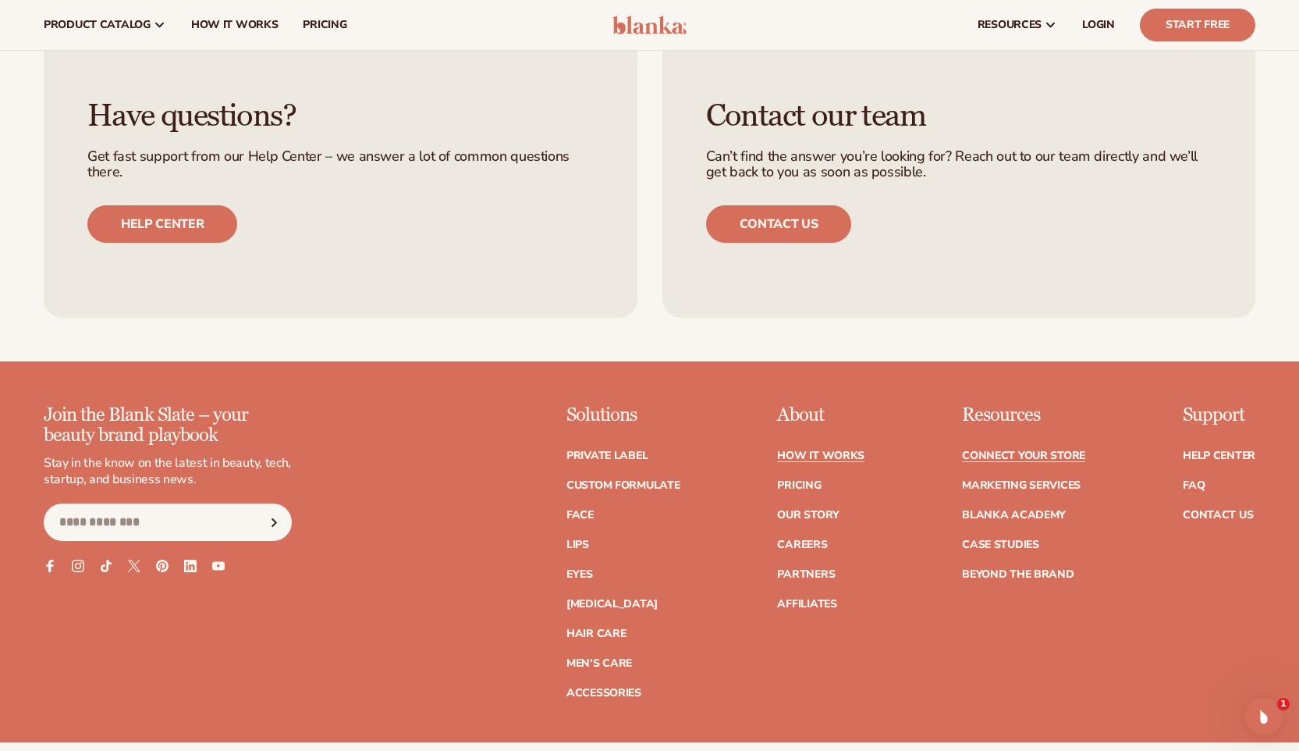
click at [1039, 451] on link "Connect your store" at bounding box center [1023, 455] width 123 height 11
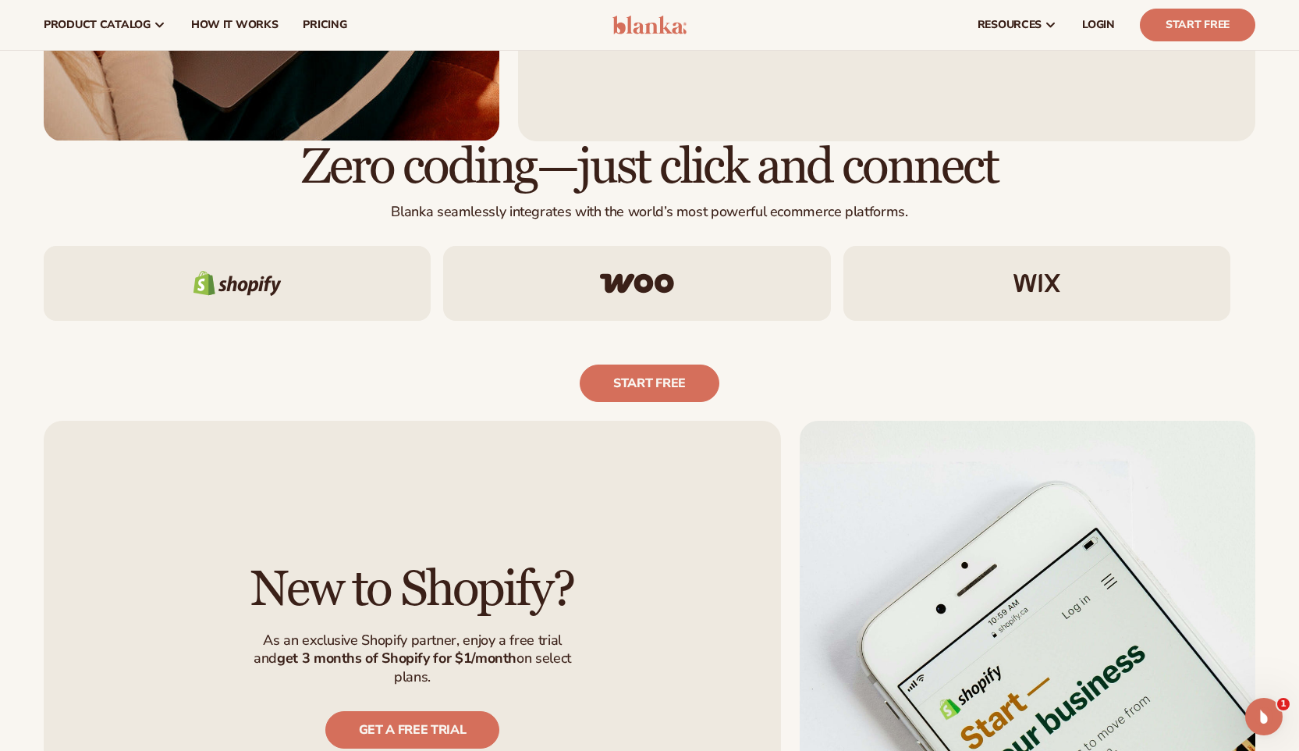
scroll to position [833, 0]
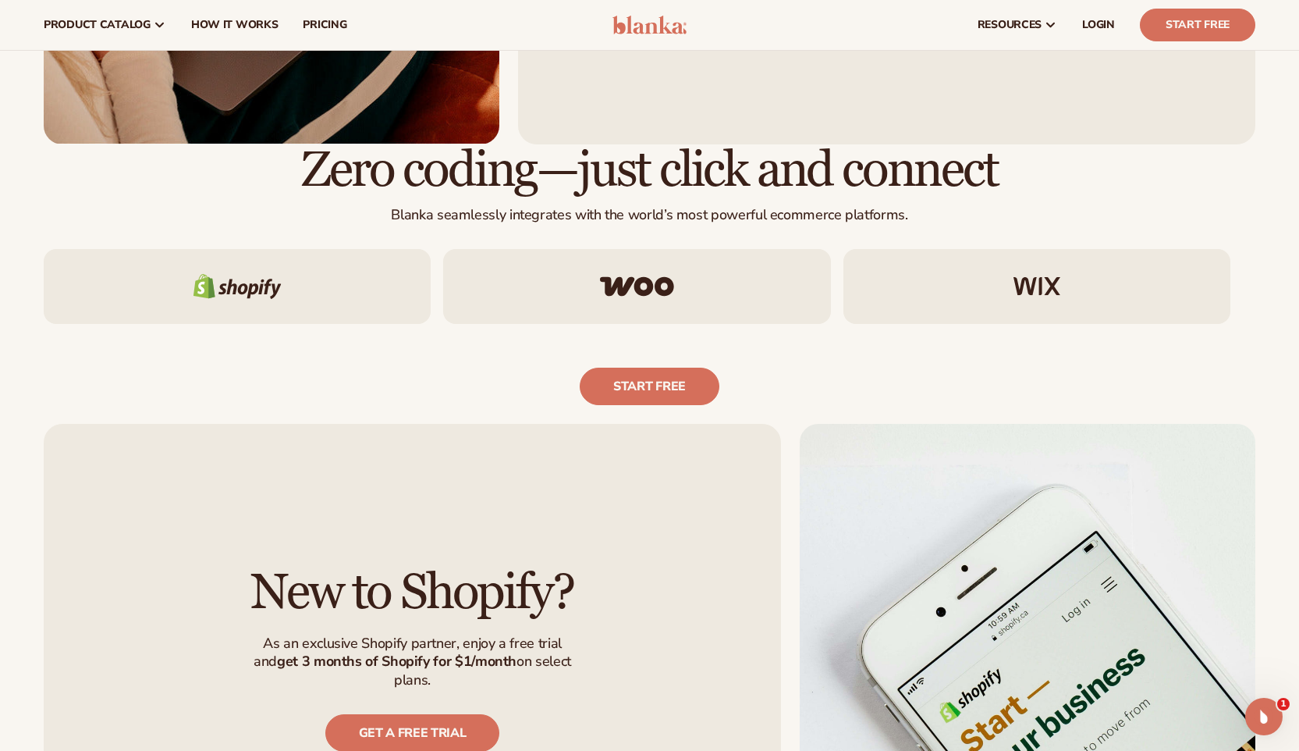
click at [394, 304] on div at bounding box center [237, 286] width 387 height 75
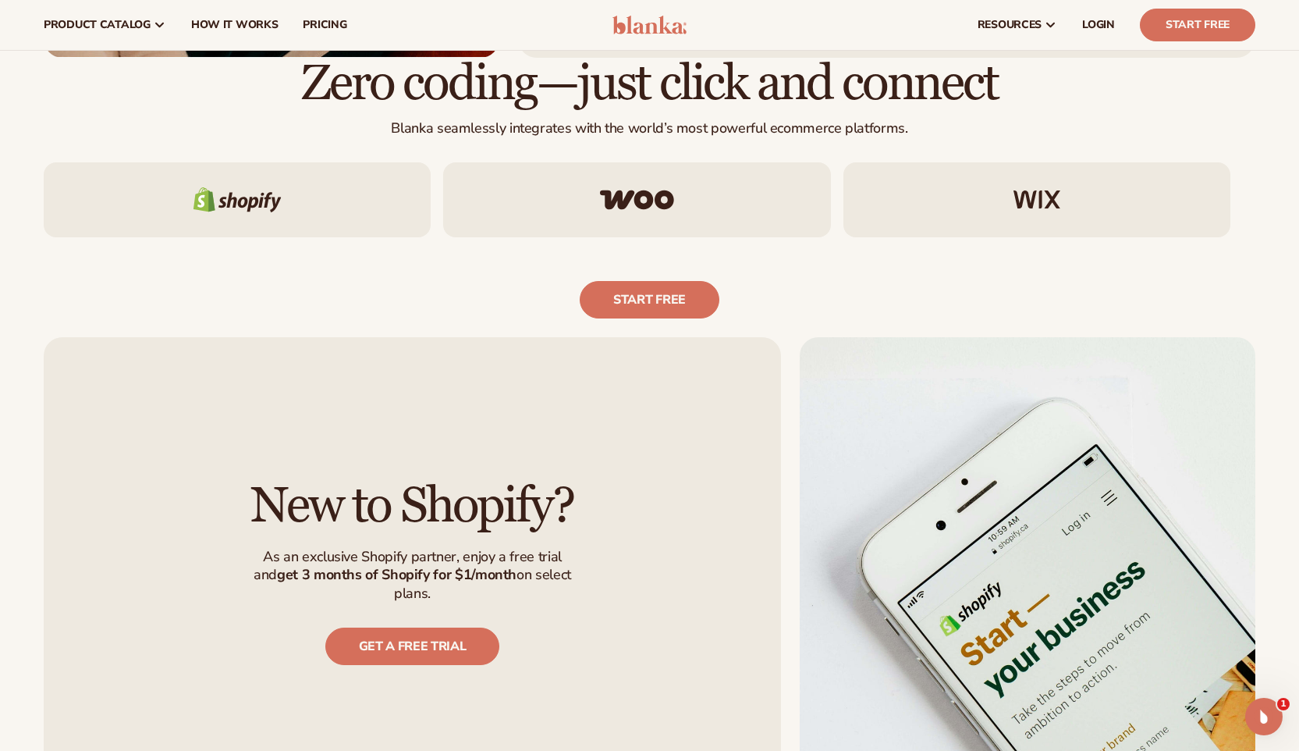
scroll to position [911, 0]
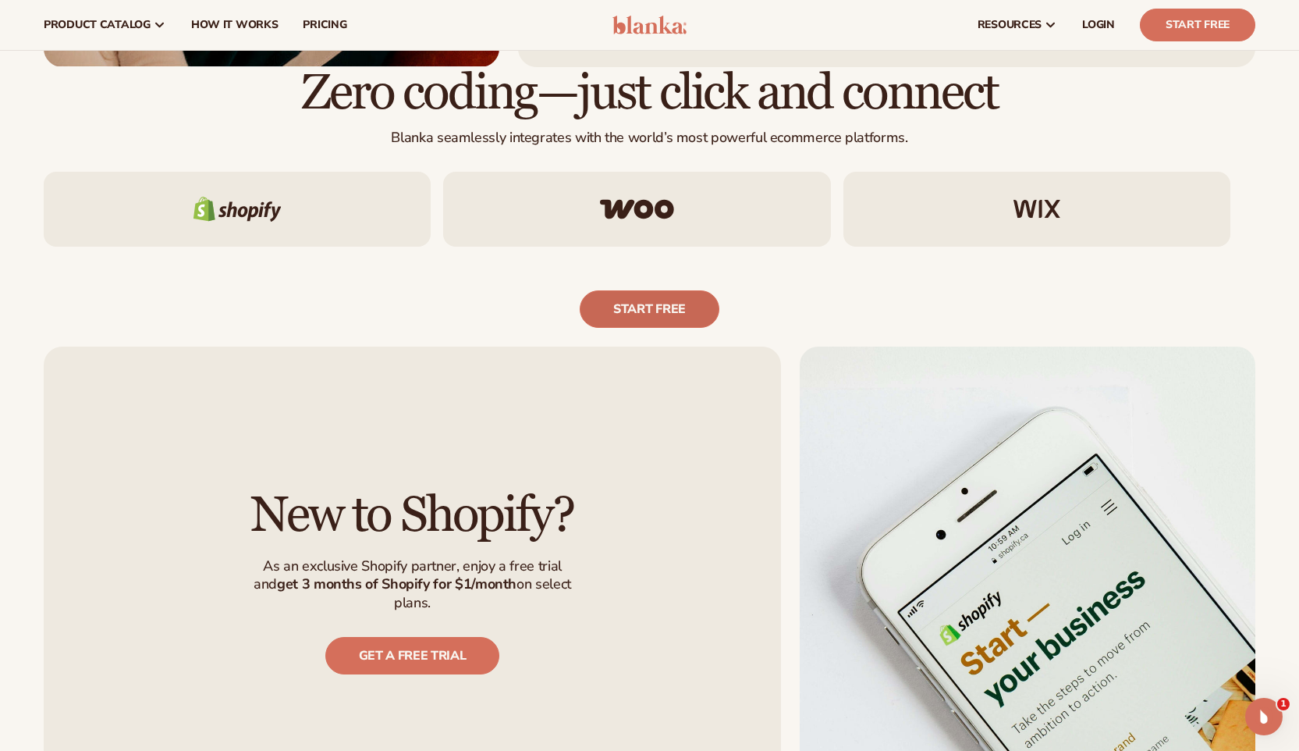
click at [638, 298] on link "Start free" at bounding box center [650, 308] width 140 height 37
click at [332, 222] on div at bounding box center [237, 209] width 387 height 75
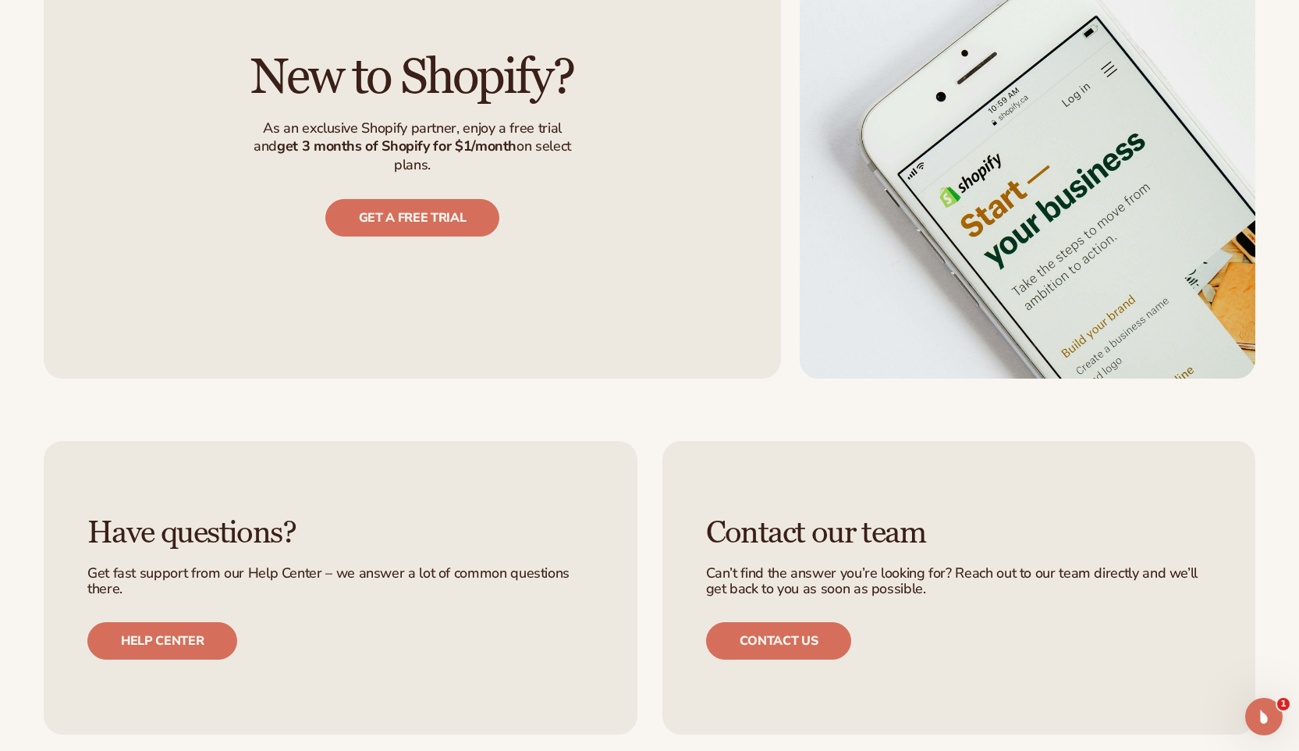
scroll to position [1354, 0]
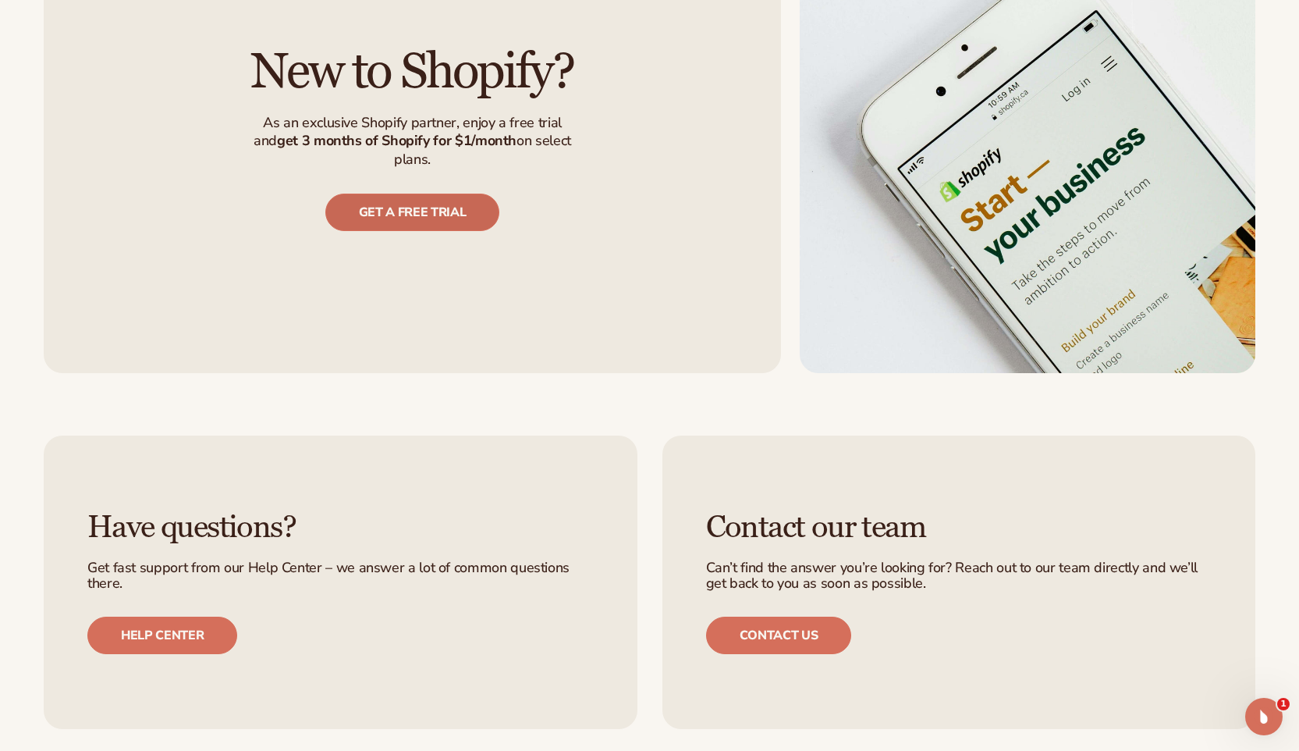
click at [463, 211] on link "get a free trial" at bounding box center [412, 212] width 175 height 37
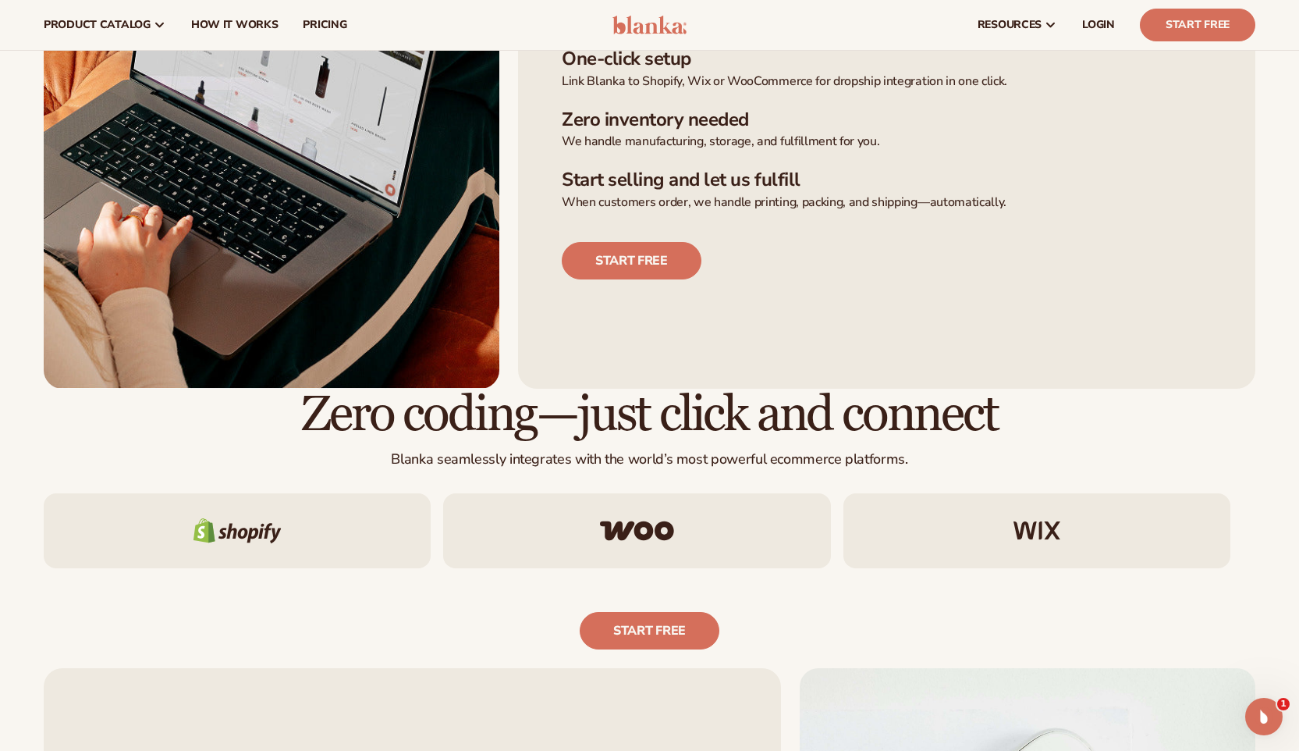
scroll to position [545, 0]
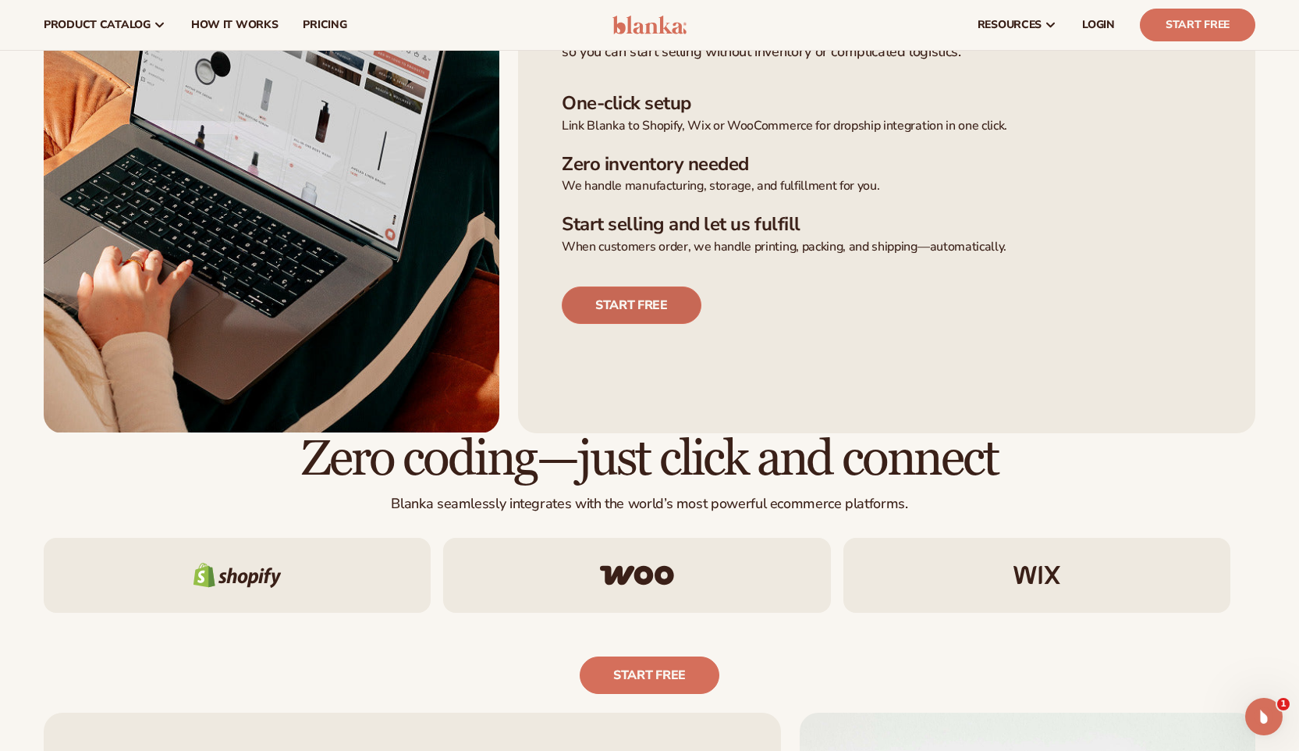
click at [638, 297] on link "Start free" at bounding box center [632, 304] width 140 height 37
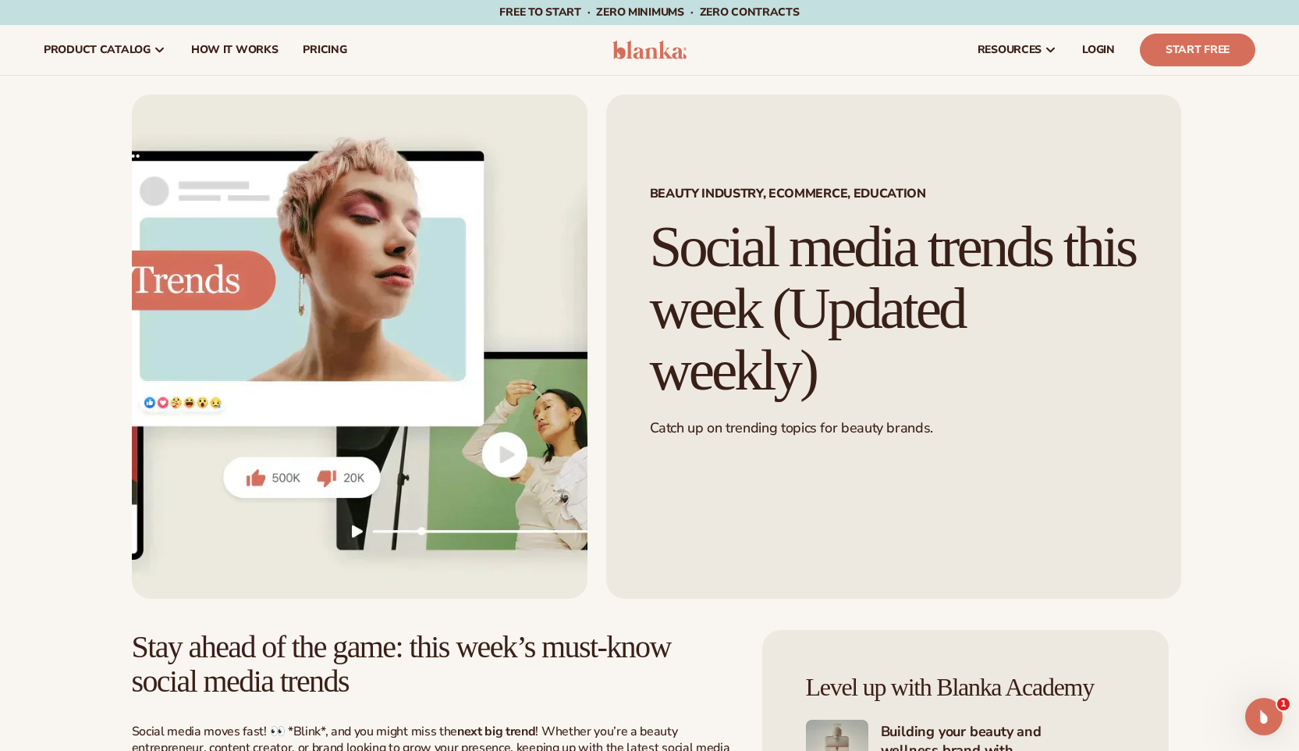
click at [502, 456] on img at bounding box center [360, 346] width 456 height 504
click at [350, 421] on img at bounding box center [360, 346] width 456 height 504
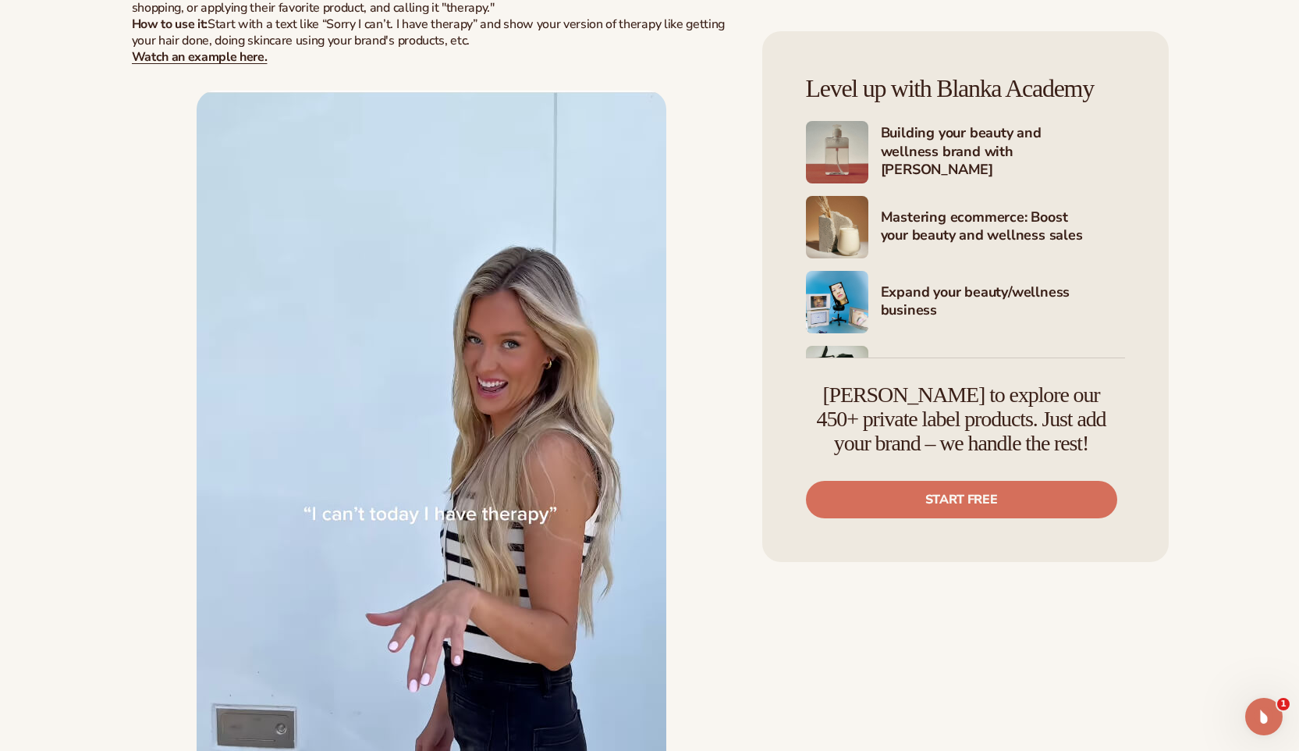
scroll to position [1231, 0]
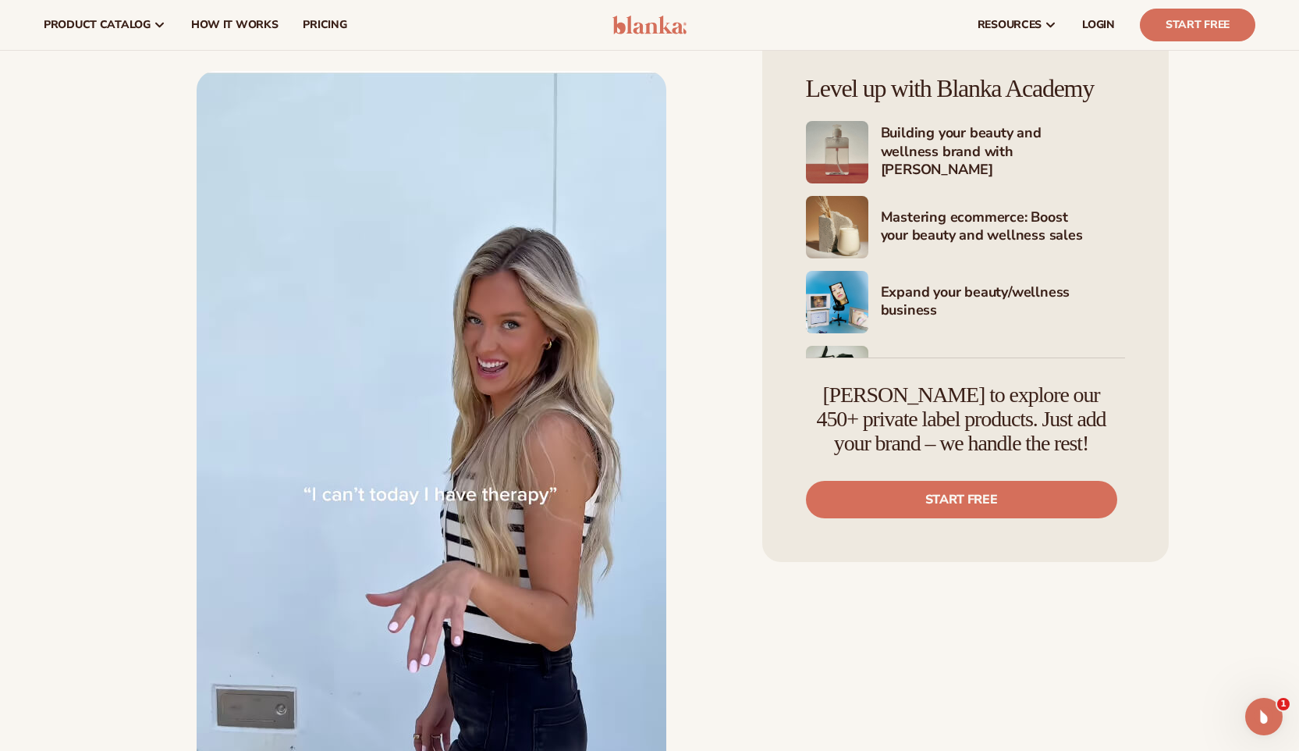
click at [355, 418] on img at bounding box center [432, 452] width 470 height 763
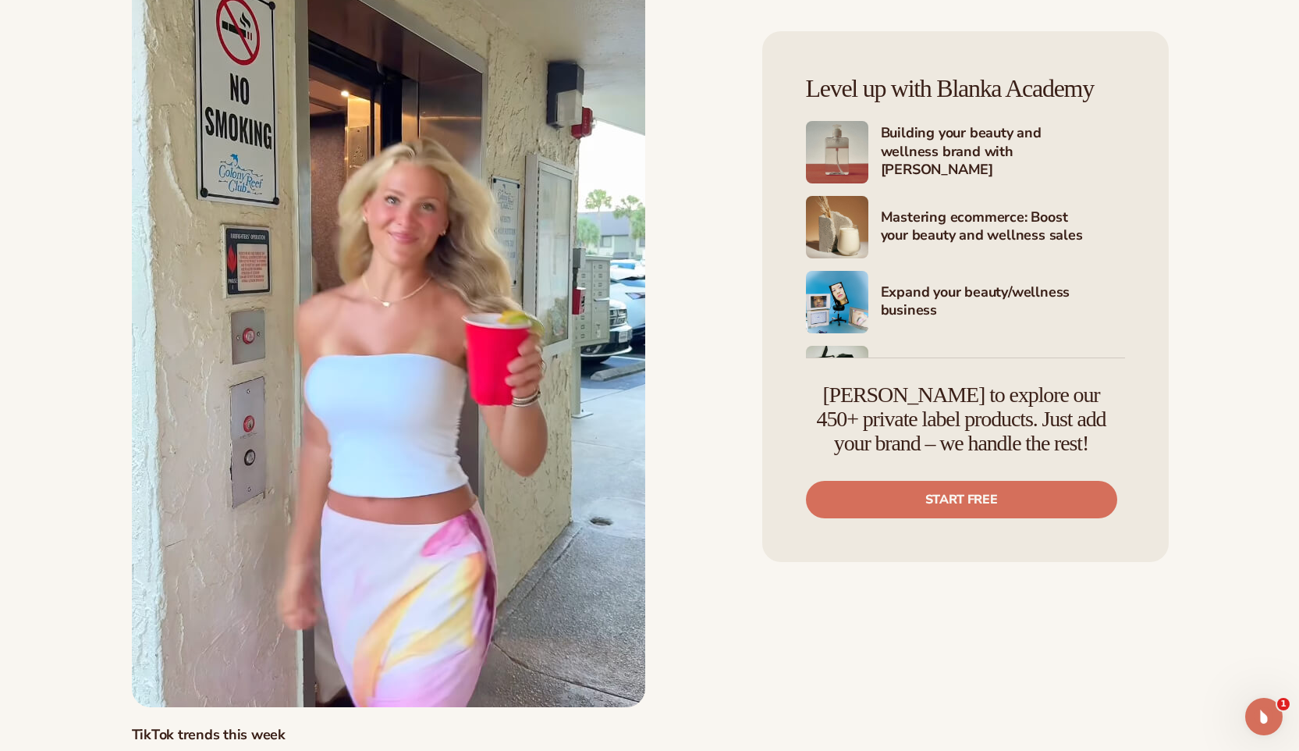
scroll to position [6695, 0]
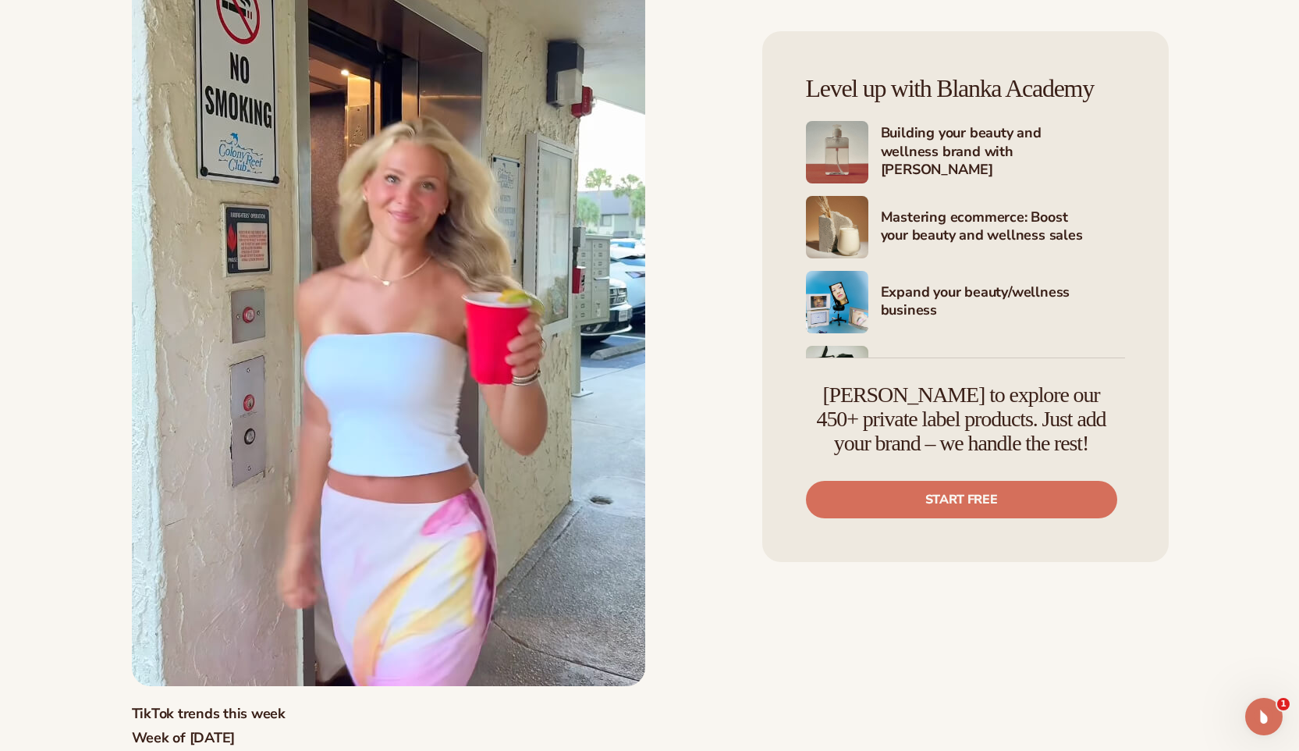
click at [634, 329] on img at bounding box center [388, 252] width 513 height 868
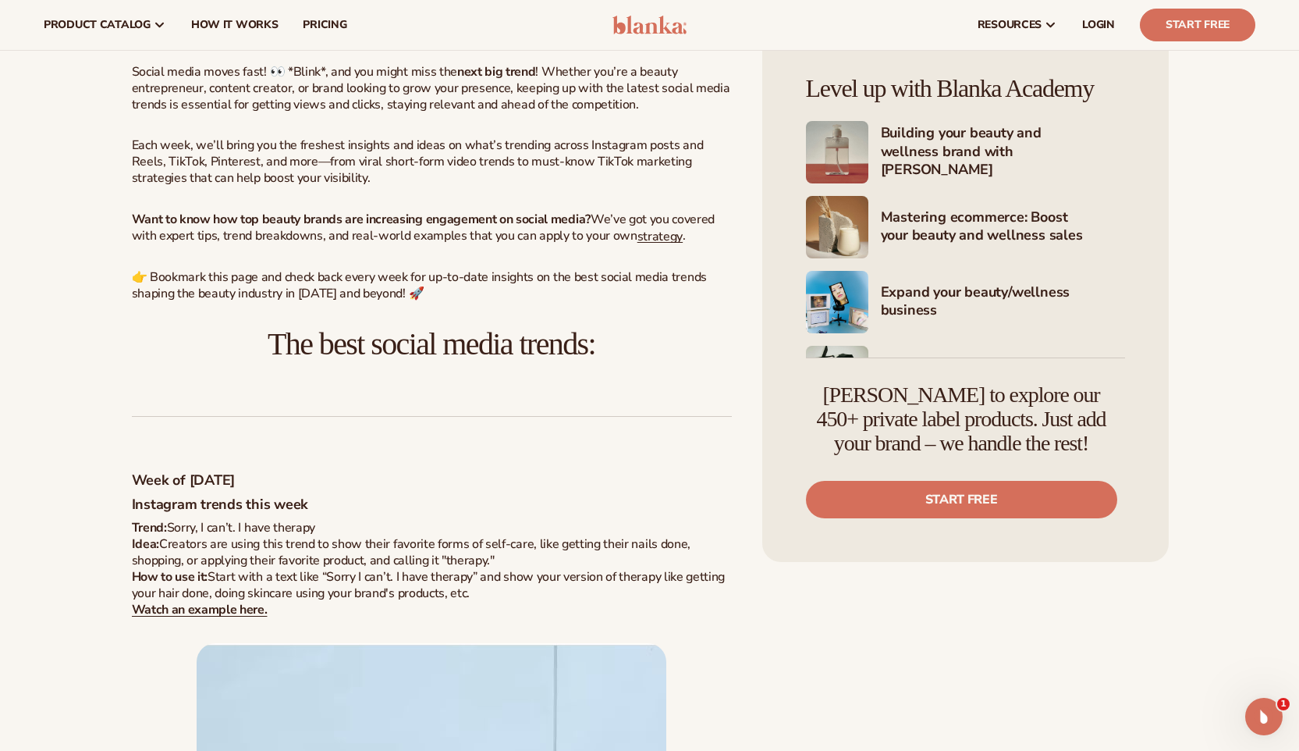
scroll to position [0, 0]
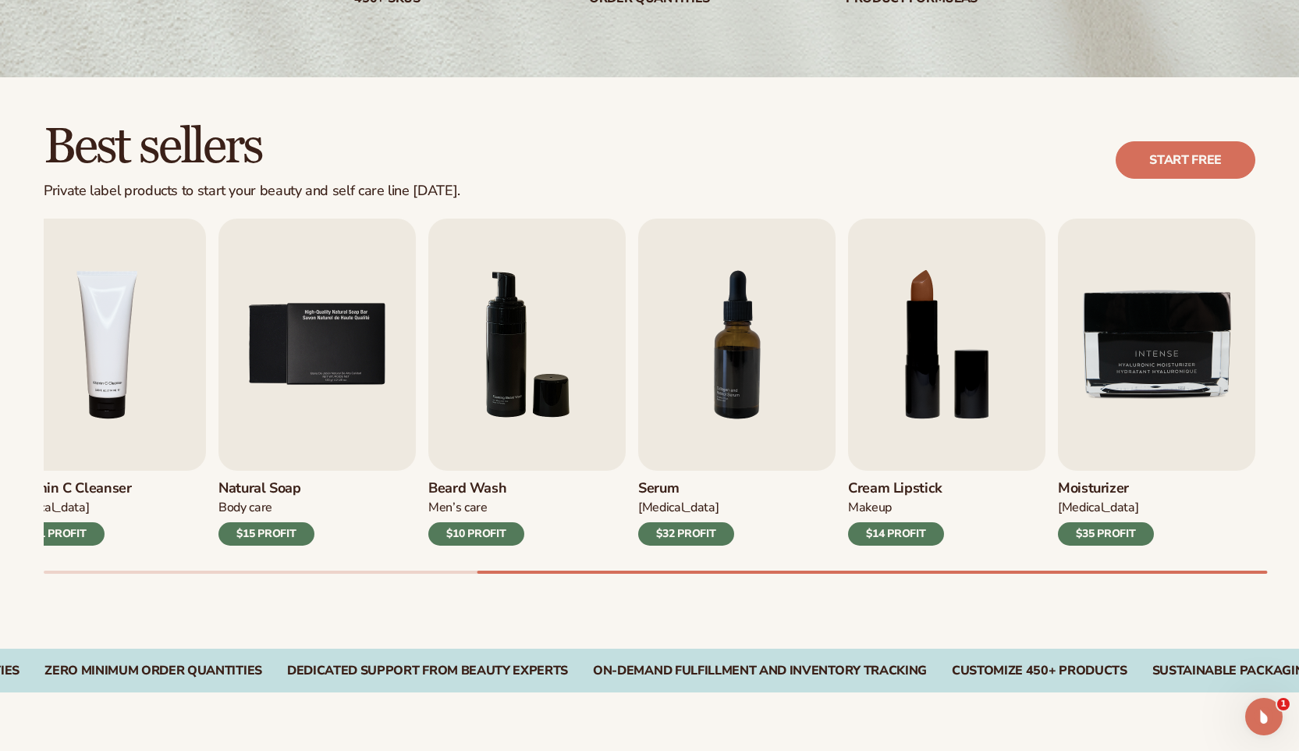
click at [1014, 571] on div at bounding box center [650, 571] width 1212 height 3
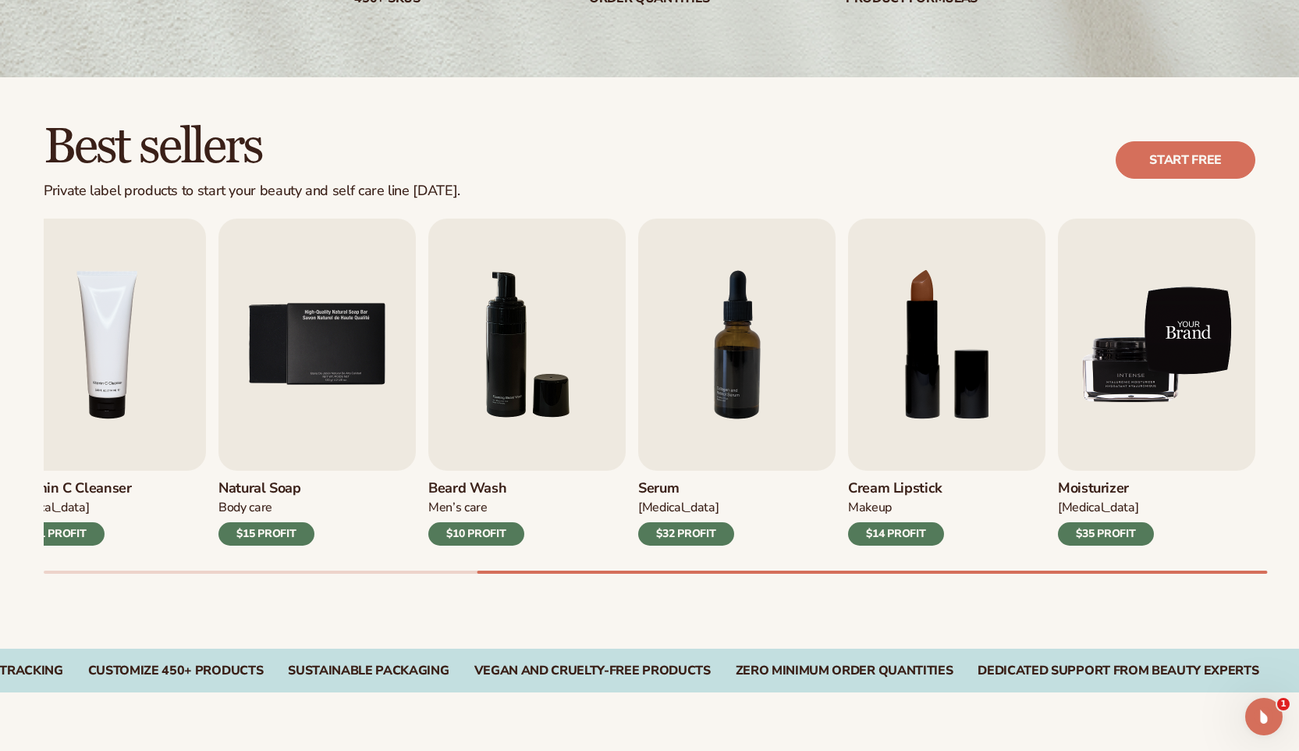
click at [1154, 371] on img "9 / 9" at bounding box center [1156, 344] width 197 height 252
click at [1148, 380] on img "9 / 9" at bounding box center [1156, 344] width 197 height 252
